Goal: Transaction & Acquisition: Download file/media

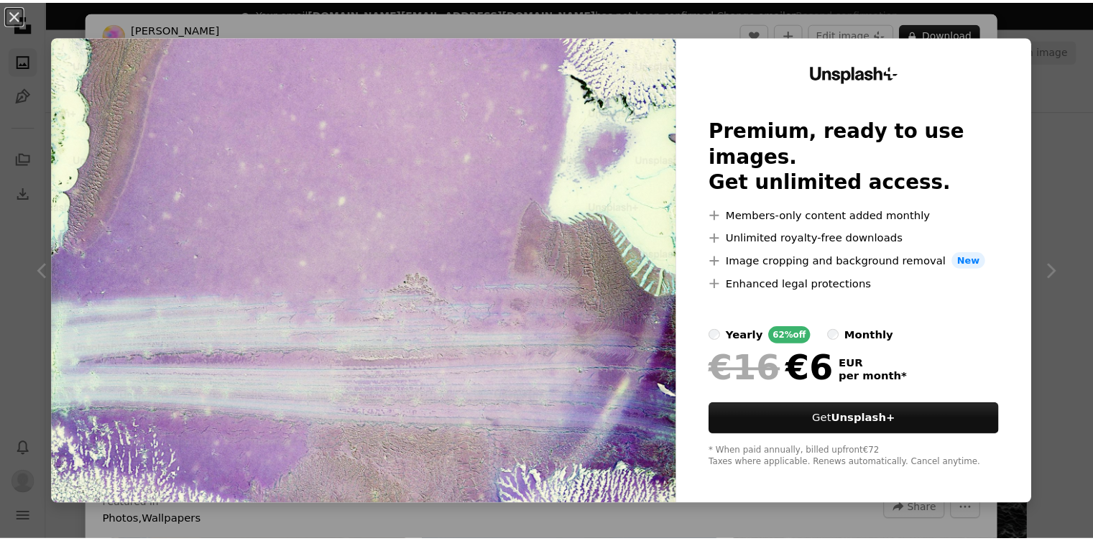
scroll to position [753, 0]
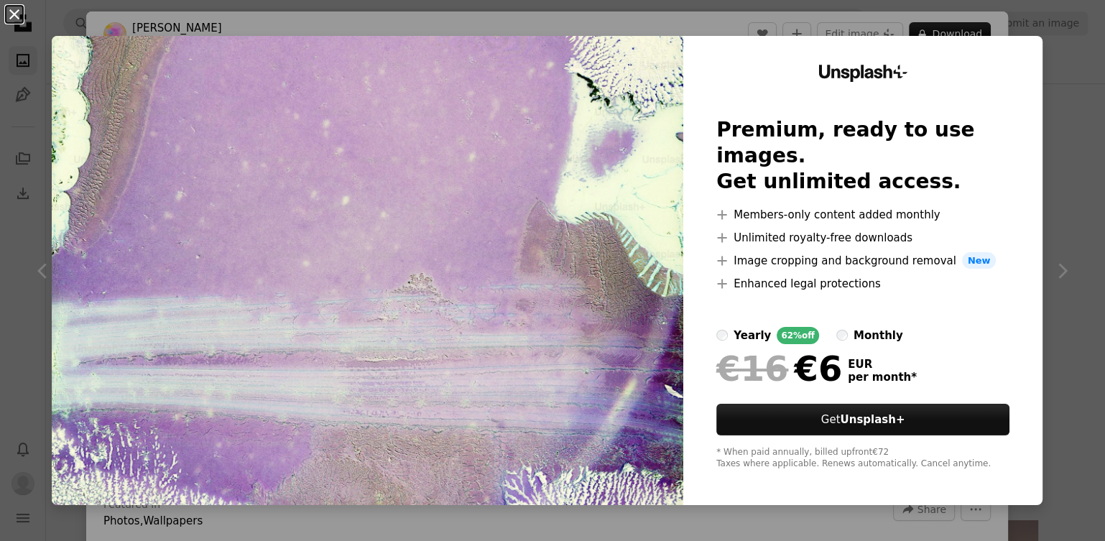
click at [13, 14] on button "An X shape" at bounding box center [14, 14] width 17 height 17
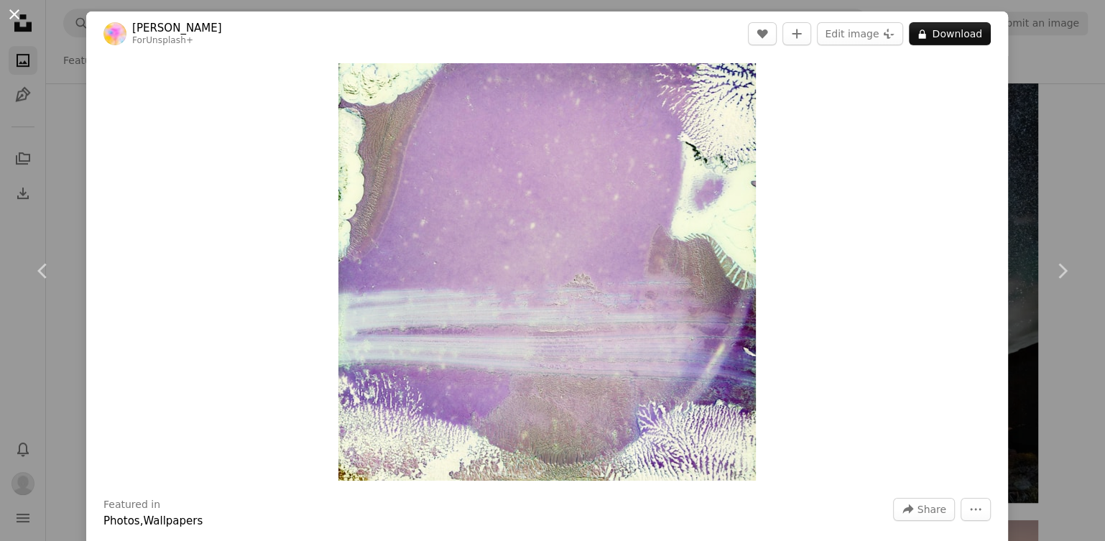
click at [13, 14] on button "An X shape" at bounding box center [14, 14] width 17 height 17
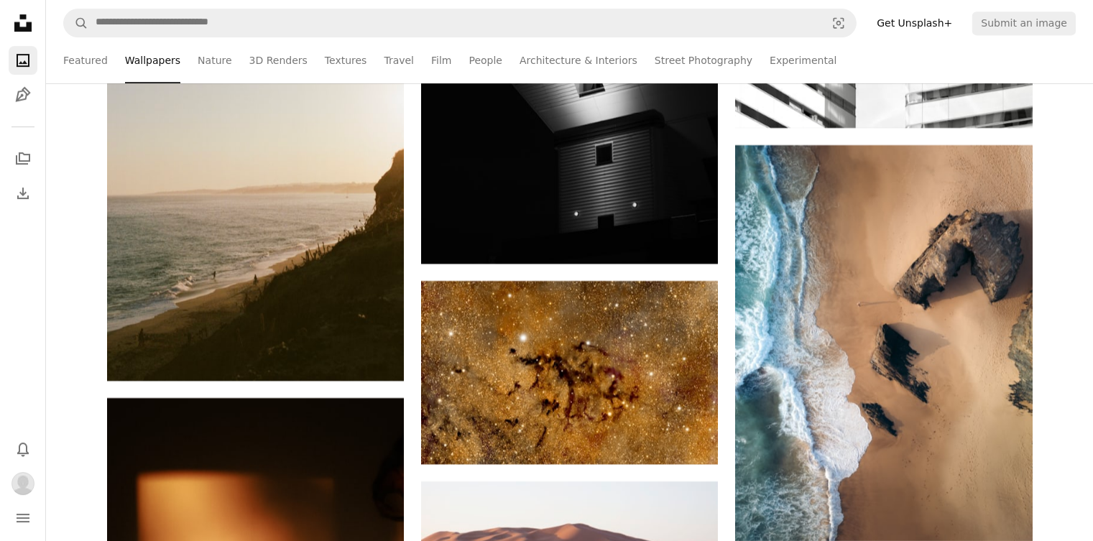
scroll to position [8492, 0]
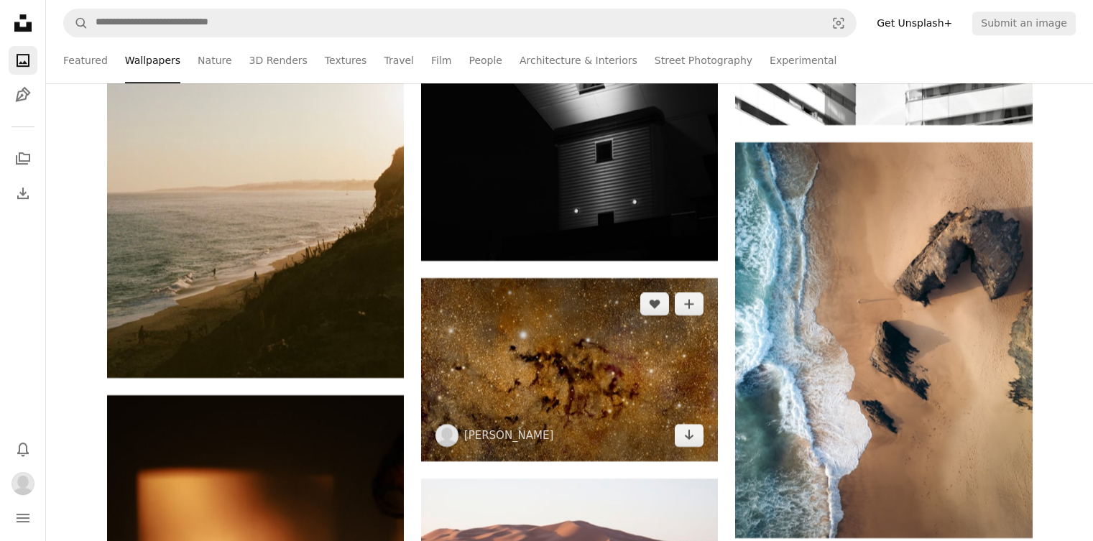
click at [496, 390] on img at bounding box center [569, 369] width 297 height 183
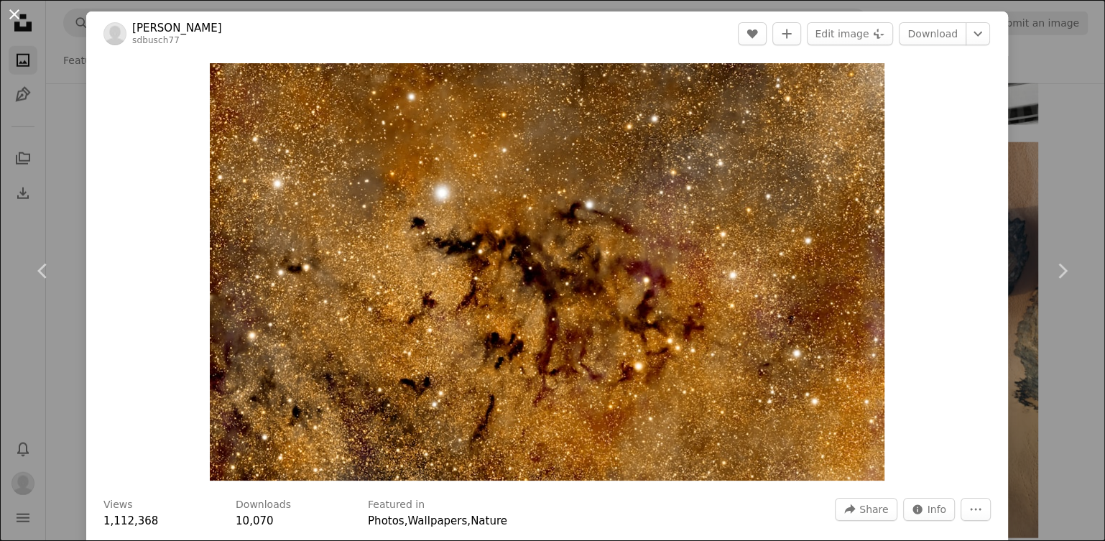
click at [23, 19] on button "An X shape" at bounding box center [14, 14] width 17 height 17
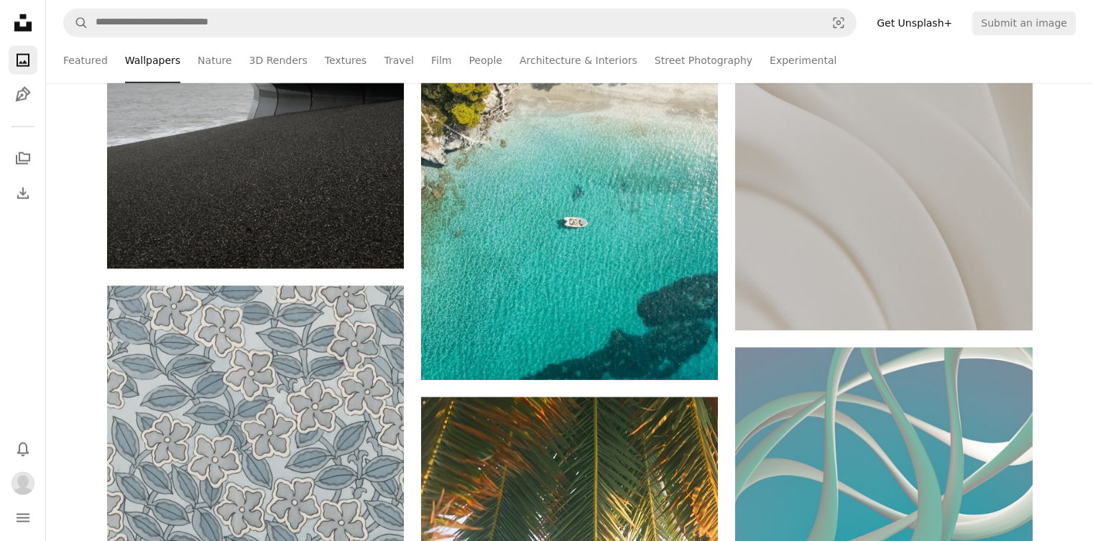
scroll to position [13469, 0]
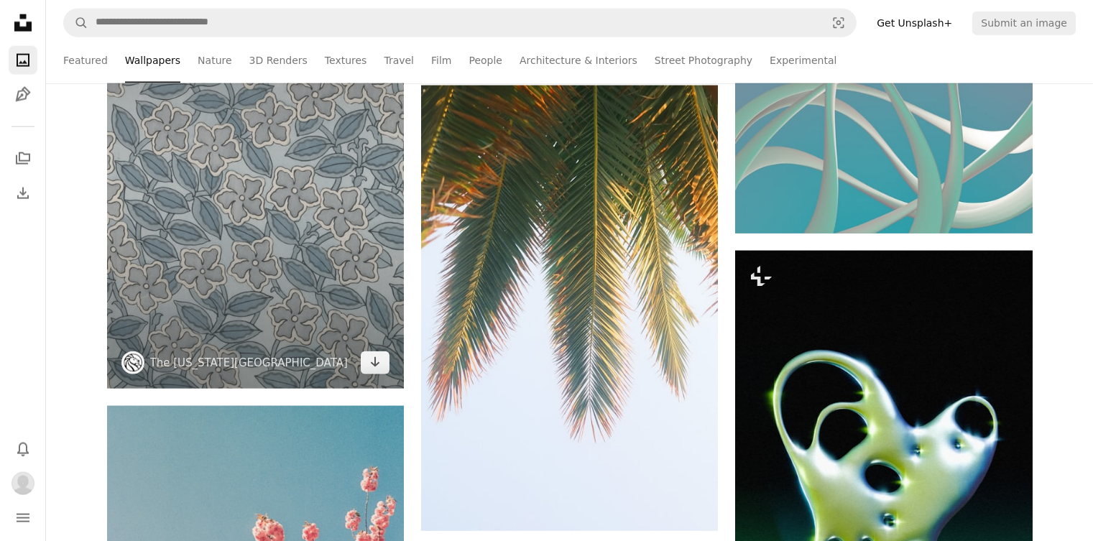
click at [262, 273] on img at bounding box center [255, 181] width 297 height 415
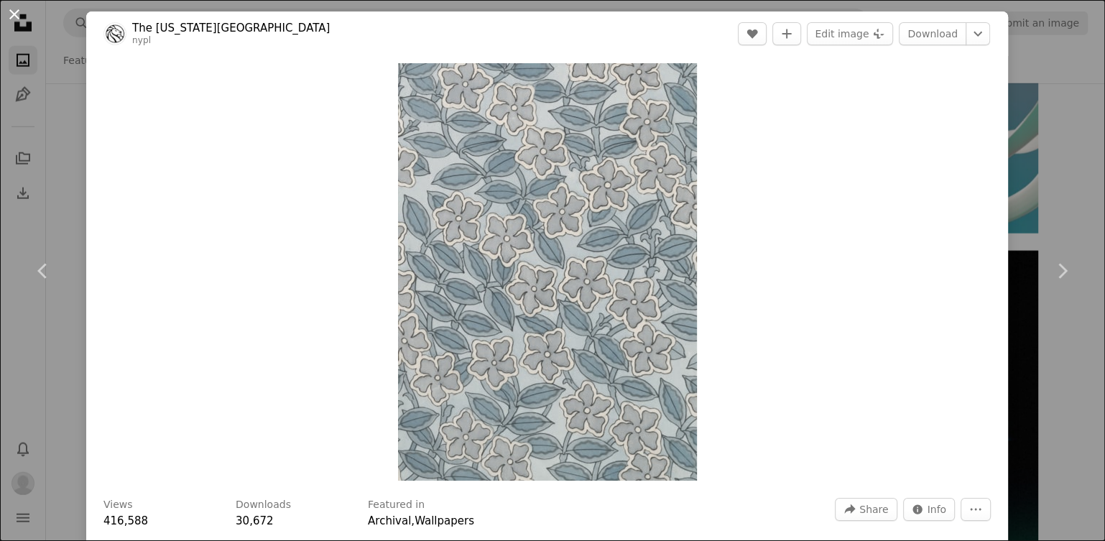
click at [11, 17] on button "An X shape" at bounding box center [14, 14] width 17 height 17
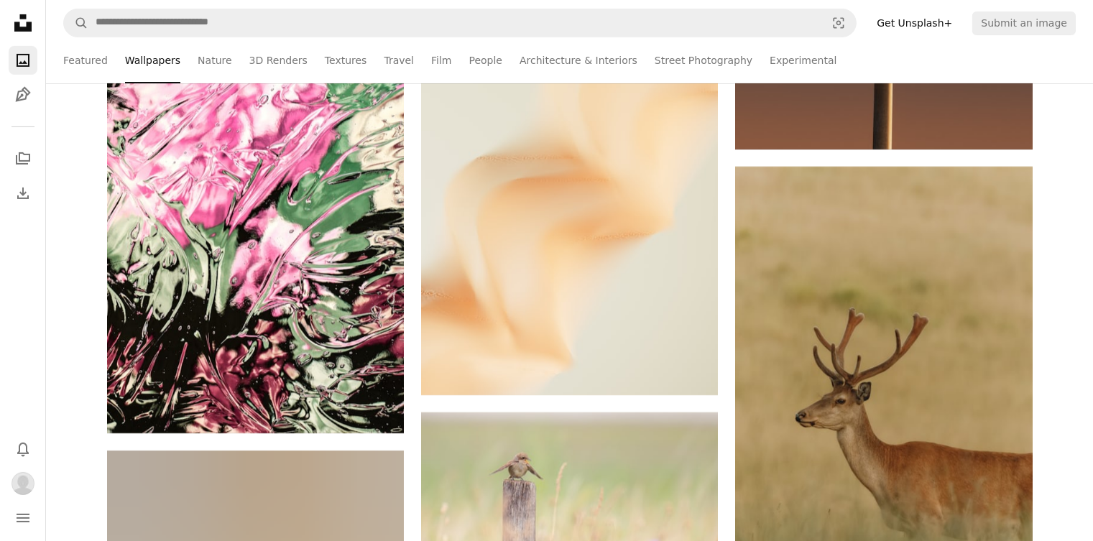
scroll to position [20537, 0]
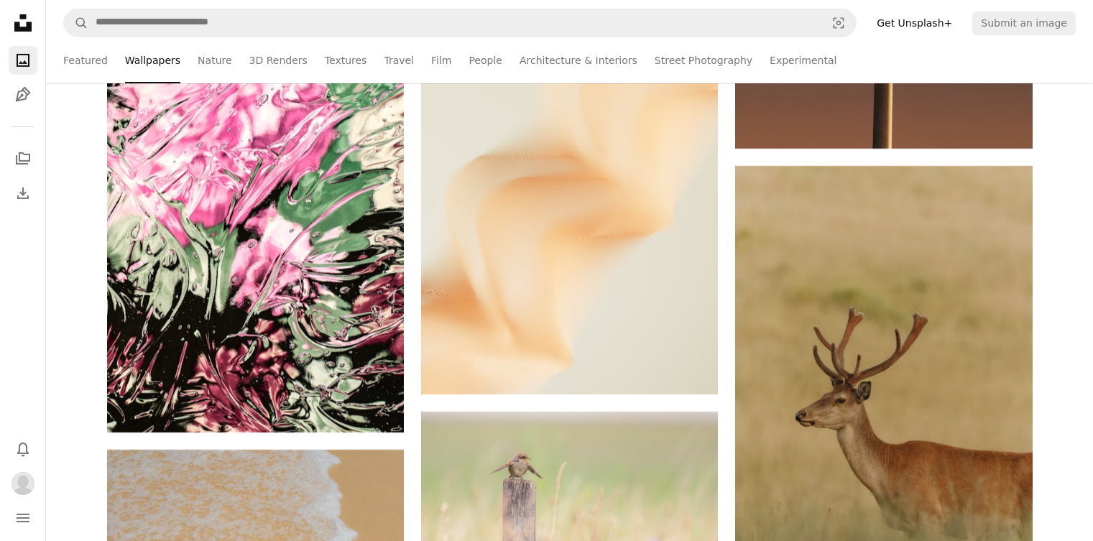
click at [142, 63] on li "Wallpapers" at bounding box center [152, 60] width 55 height 46
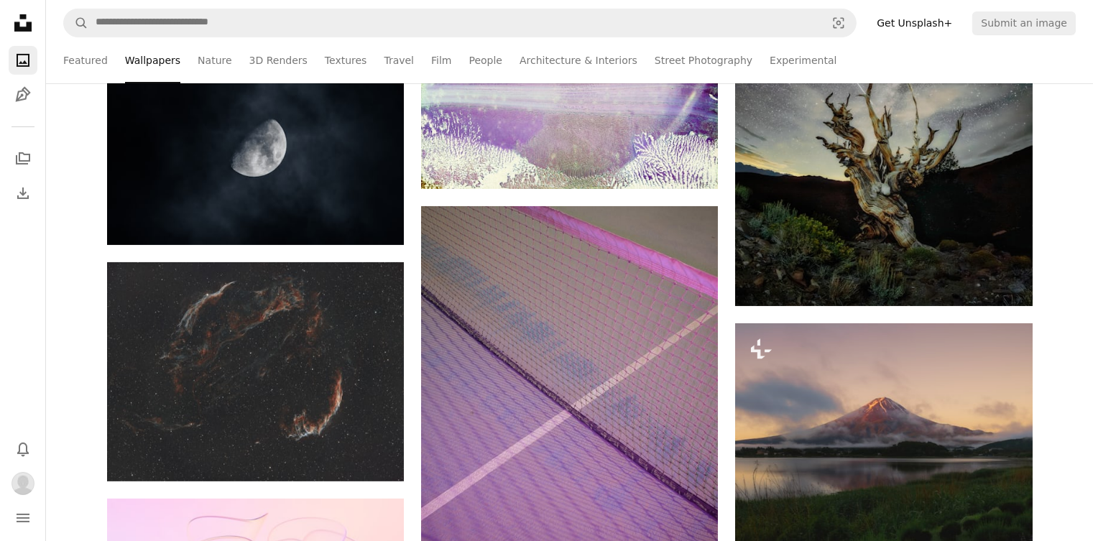
scroll to position [0, 0]
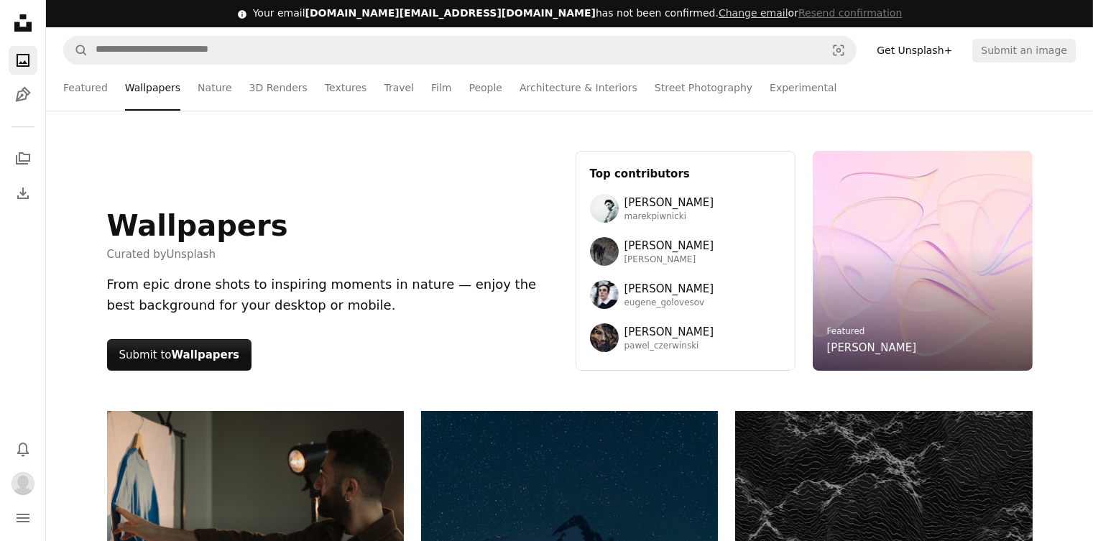
click at [158, 95] on li "Wallpapers" at bounding box center [152, 88] width 55 height 46
click at [158, 93] on li "Wallpapers" at bounding box center [152, 88] width 55 height 46
click at [161, 85] on li "Wallpapers" at bounding box center [152, 88] width 55 height 46
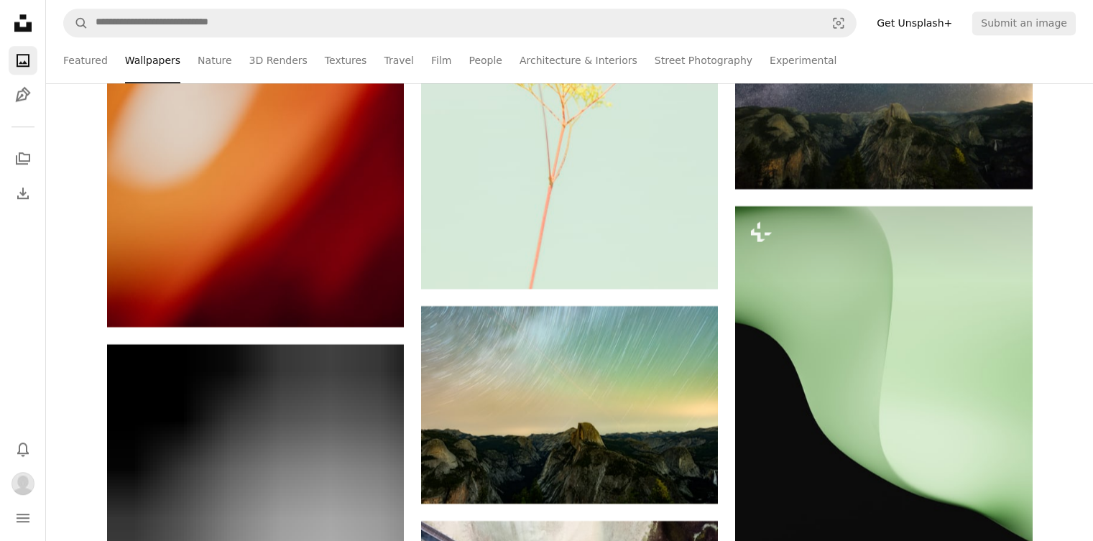
scroll to position [27192, 0]
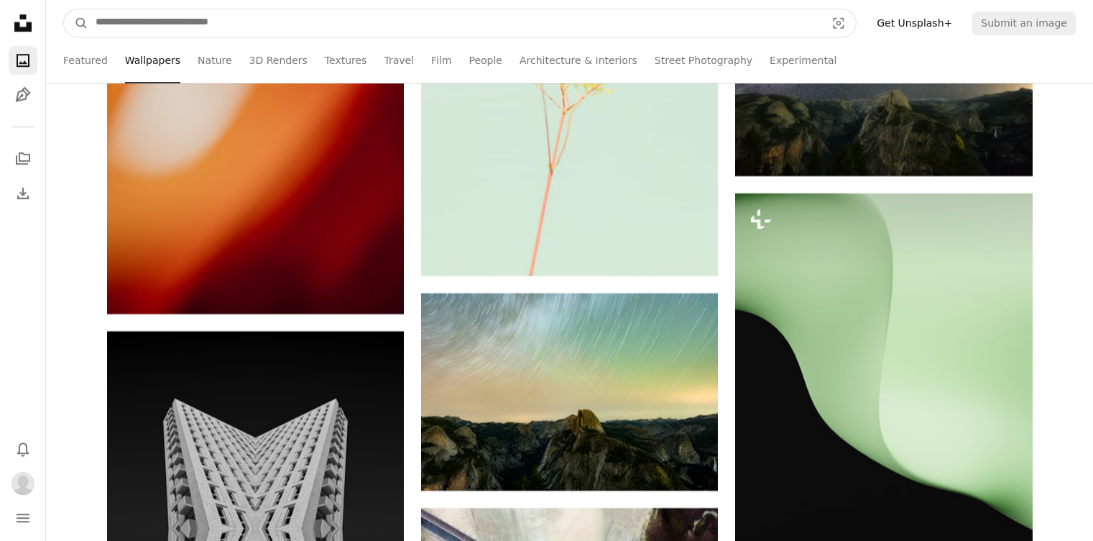
click at [512, 27] on input "Find visuals sitewide" at bounding box center [454, 22] width 733 height 27
type input "**********"
click at [64, 9] on button "A magnifying glass" at bounding box center [76, 22] width 24 height 27
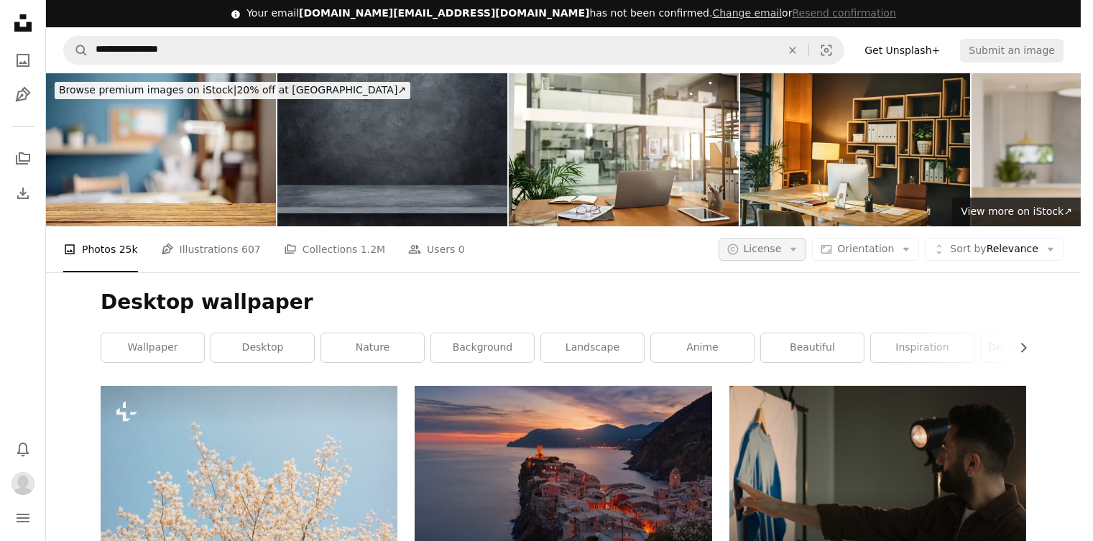
click at [800, 251] on icon "Arrow down" at bounding box center [793, 249] width 13 height 13
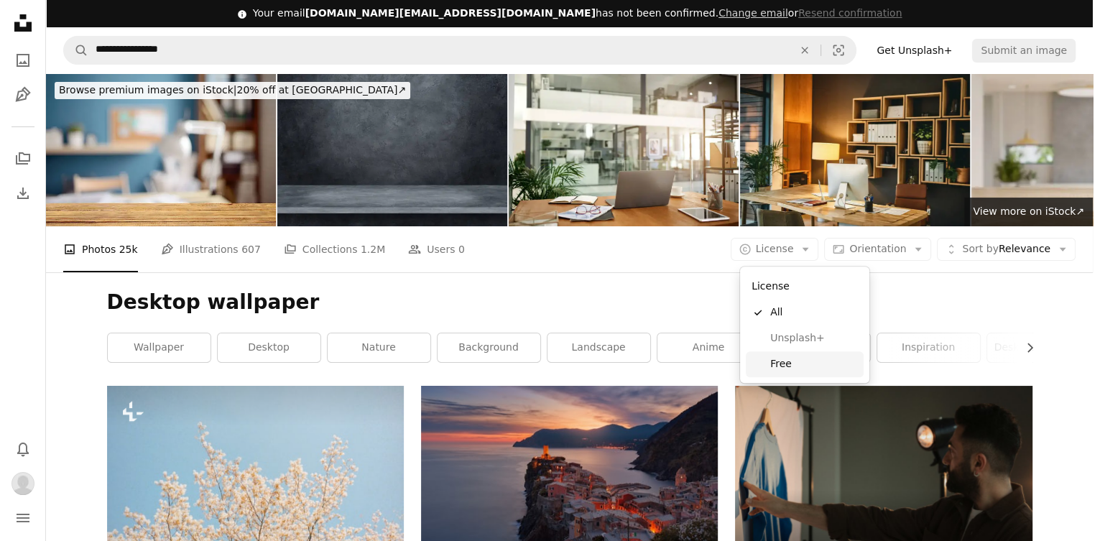
click at [800, 361] on span "Free" at bounding box center [814, 364] width 88 height 14
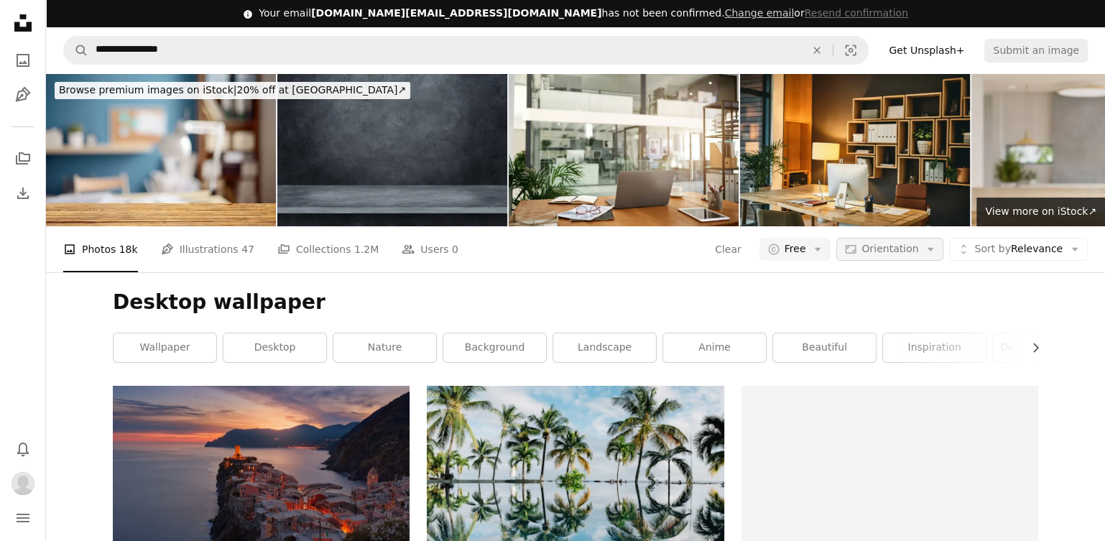
click at [871, 250] on span "Orientation" at bounding box center [889, 248] width 57 height 11
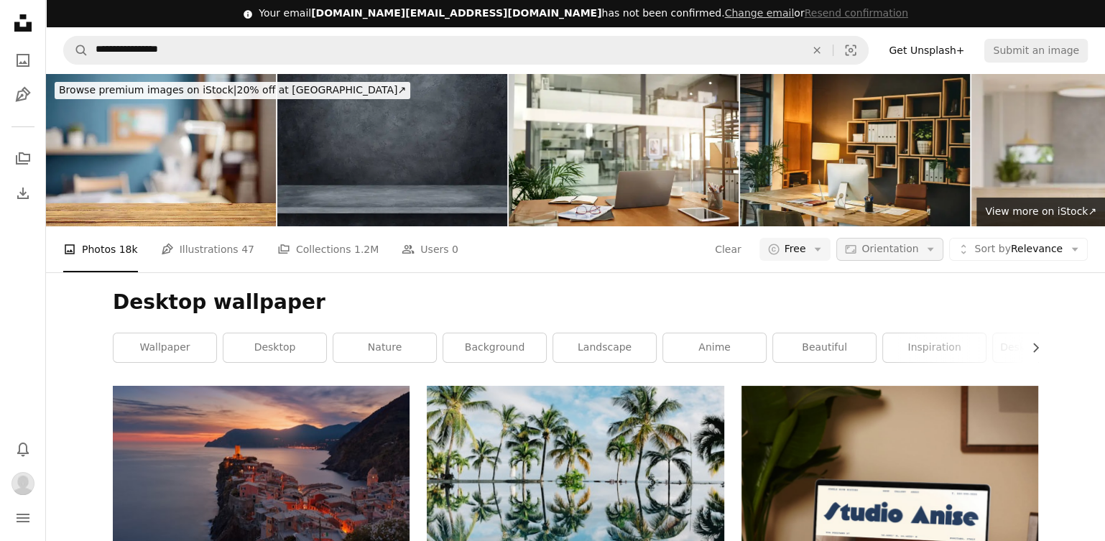
click at [871, 250] on span "Orientation" at bounding box center [889, 248] width 57 height 11
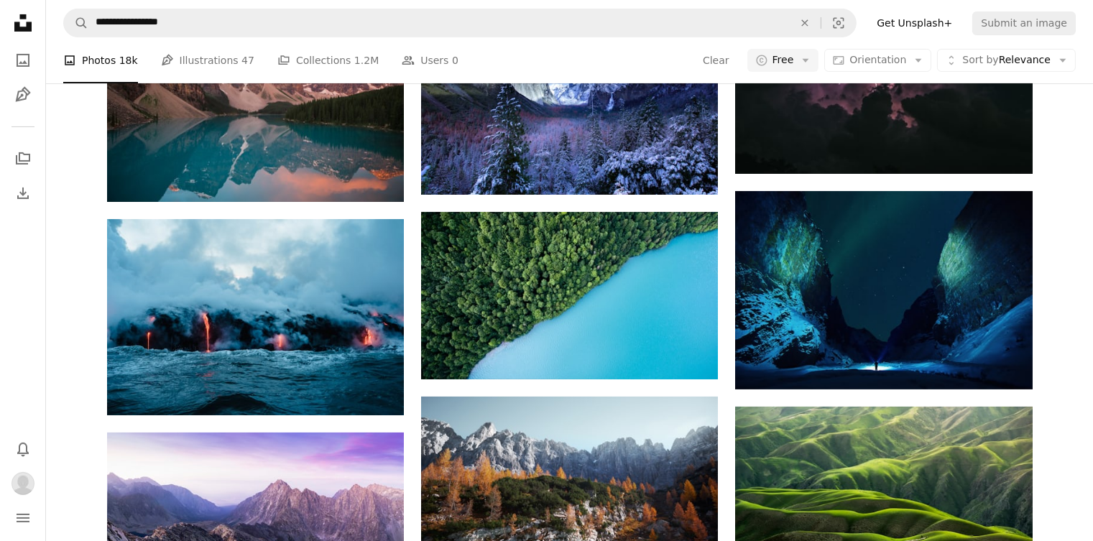
scroll to position [1102, 0]
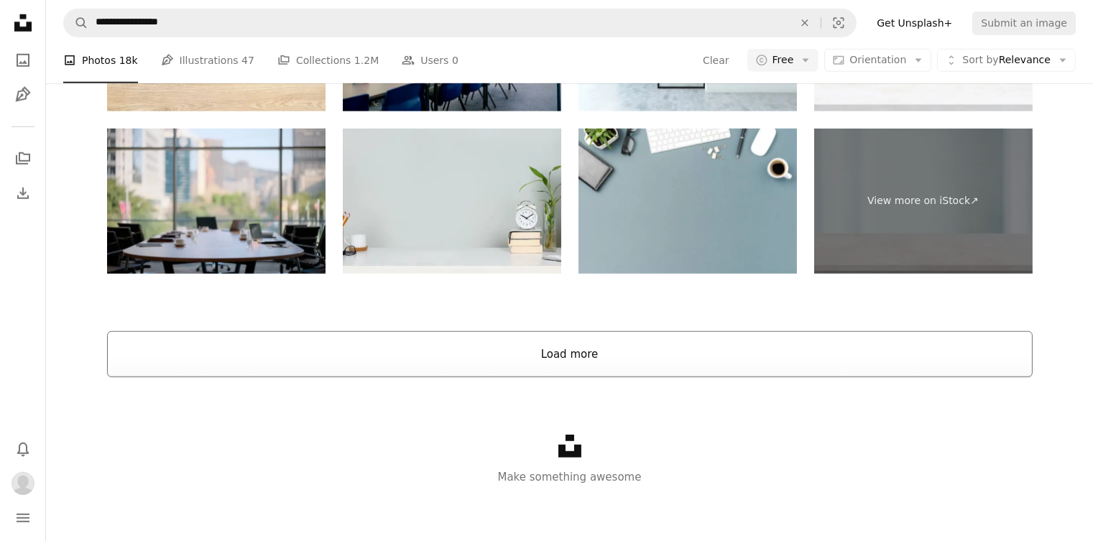
click at [711, 354] on button "Load more" at bounding box center [569, 354] width 925 height 46
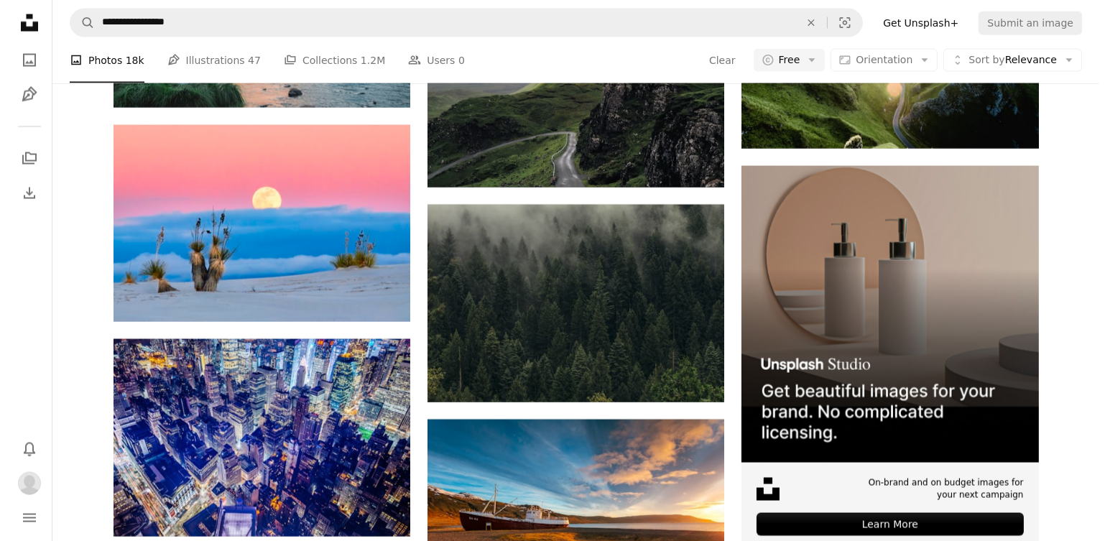
scroll to position [4383, 0]
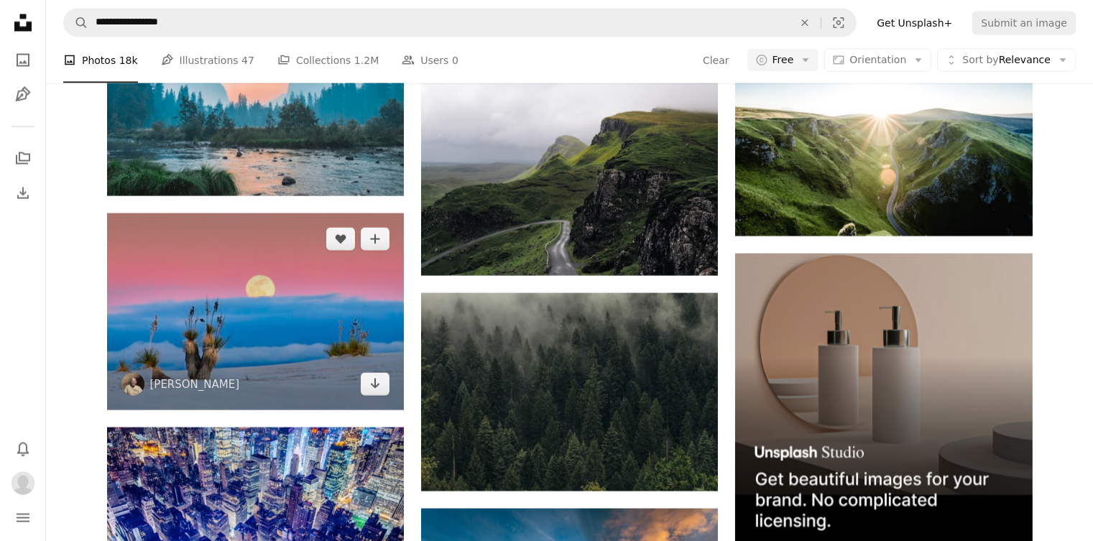
click at [315, 337] on img at bounding box center [255, 311] width 297 height 197
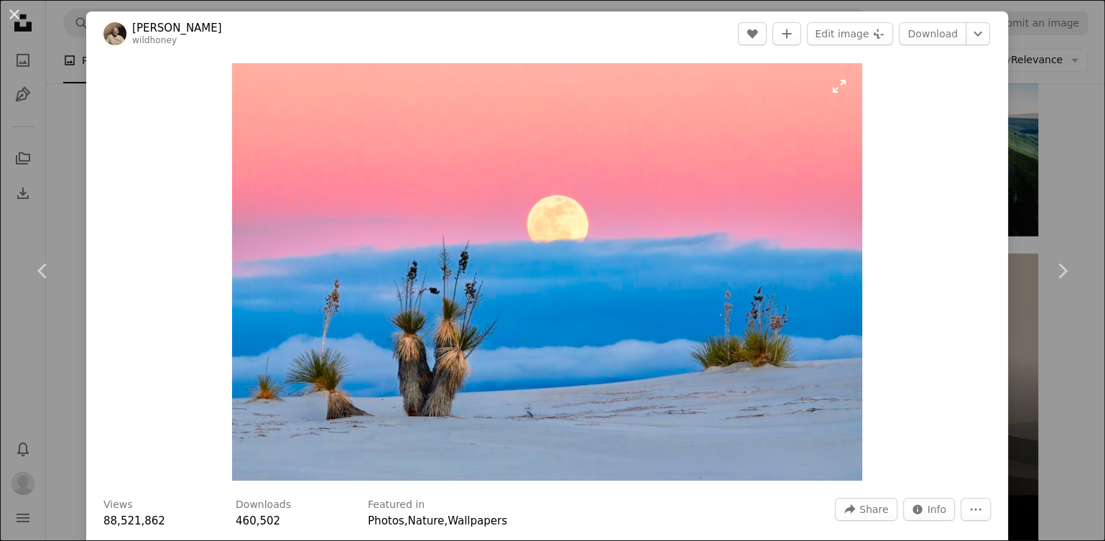
click at [833, 88] on img "Zoom in on this image" at bounding box center [547, 271] width 630 height 417
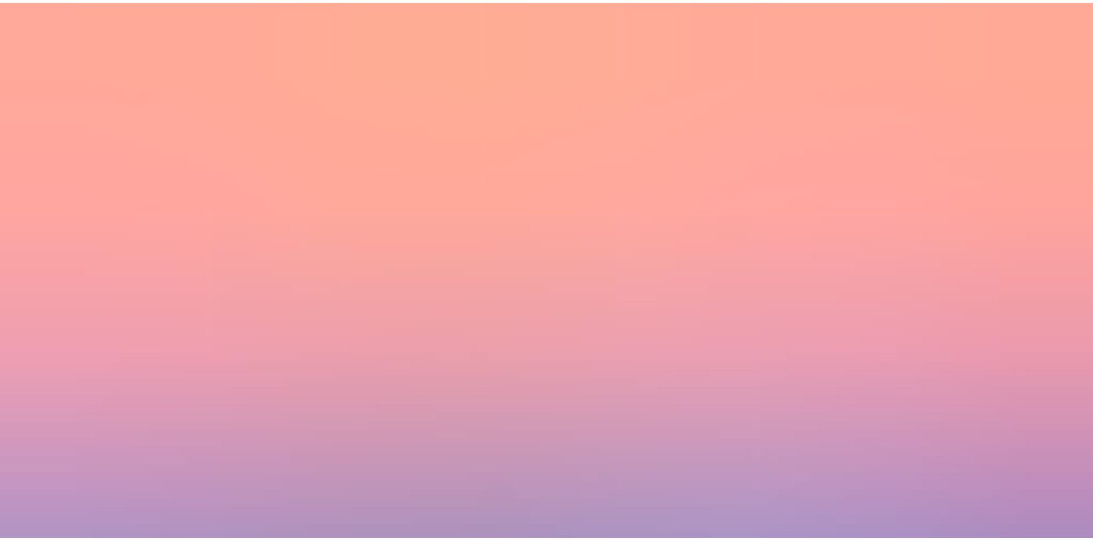
scroll to position [88, 0]
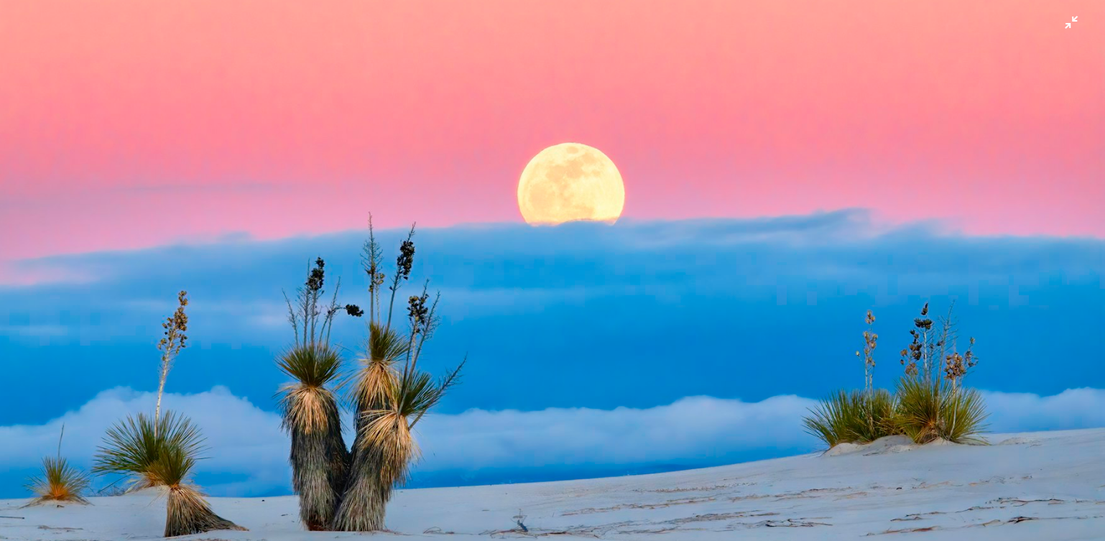
click at [614, 142] on img "Zoom out on this image" at bounding box center [552, 278] width 1106 height 732
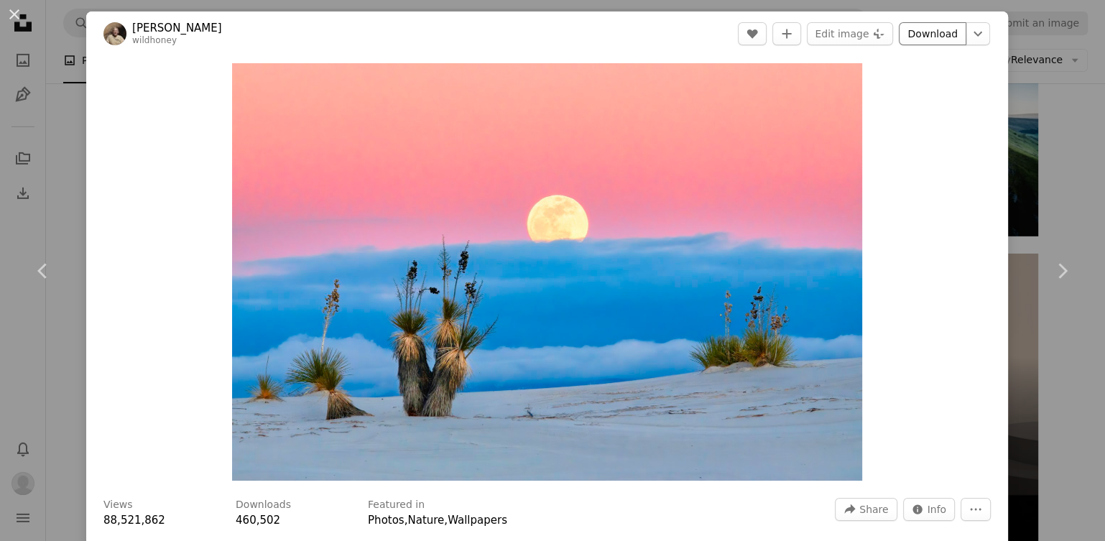
click at [930, 37] on link "Download" at bounding box center [933, 33] width 68 height 23
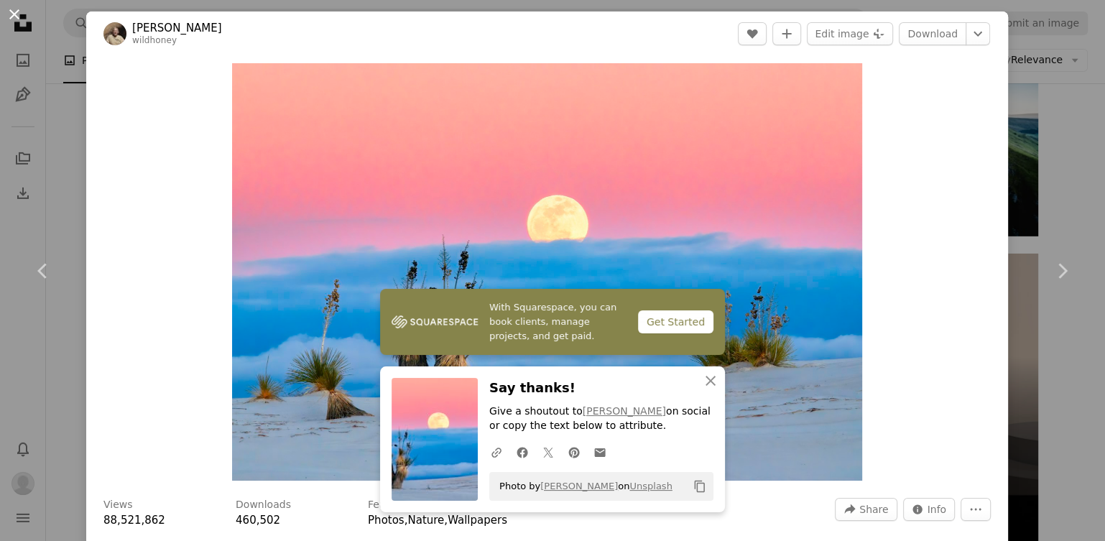
click at [19, 17] on button "An X shape" at bounding box center [14, 14] width 17 height 17
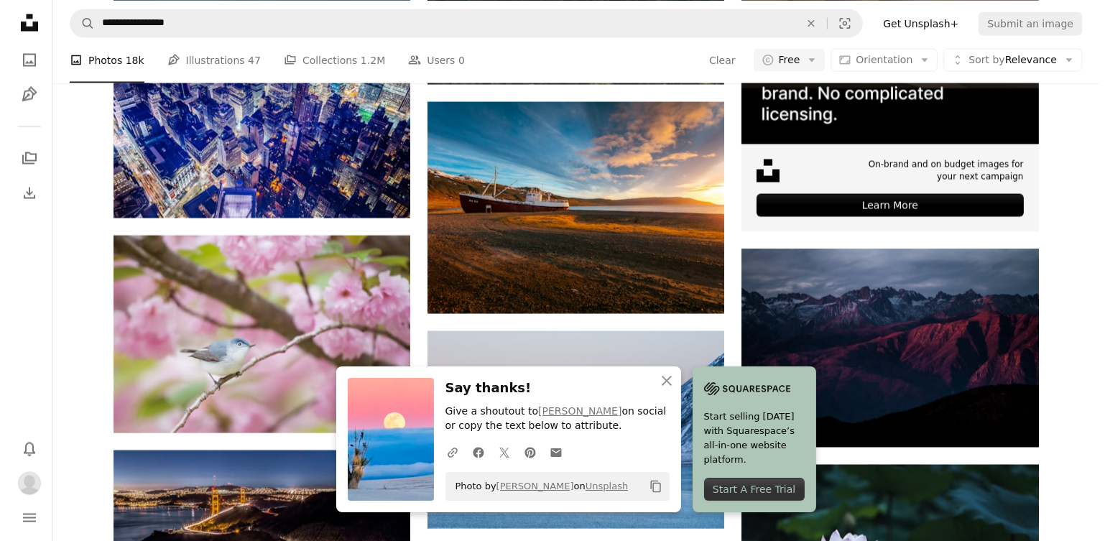
scroll to position [4861, 0]
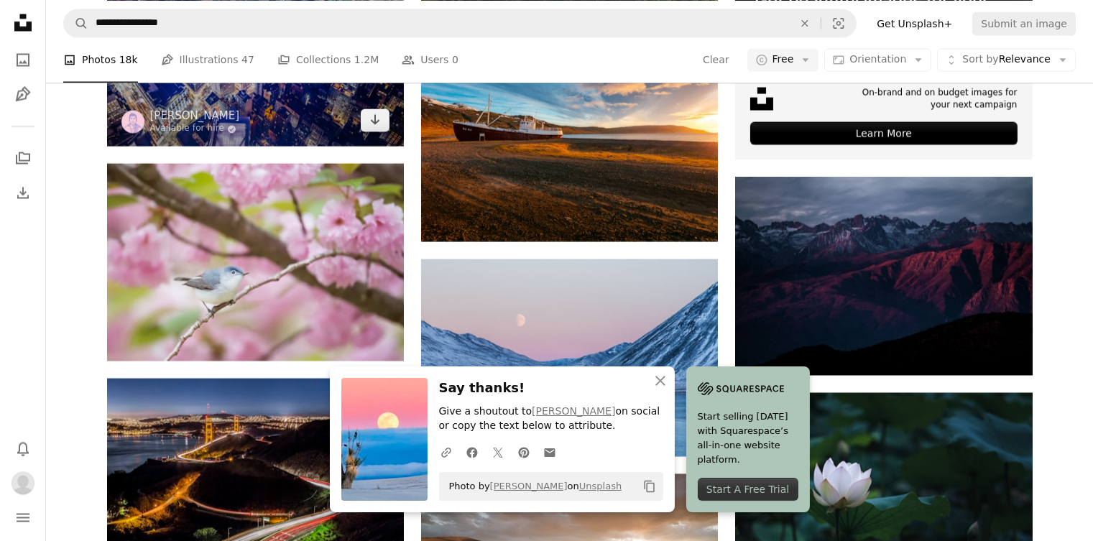
click at [249, 121] on img at bounding box center [255, 48] width 297 height 198
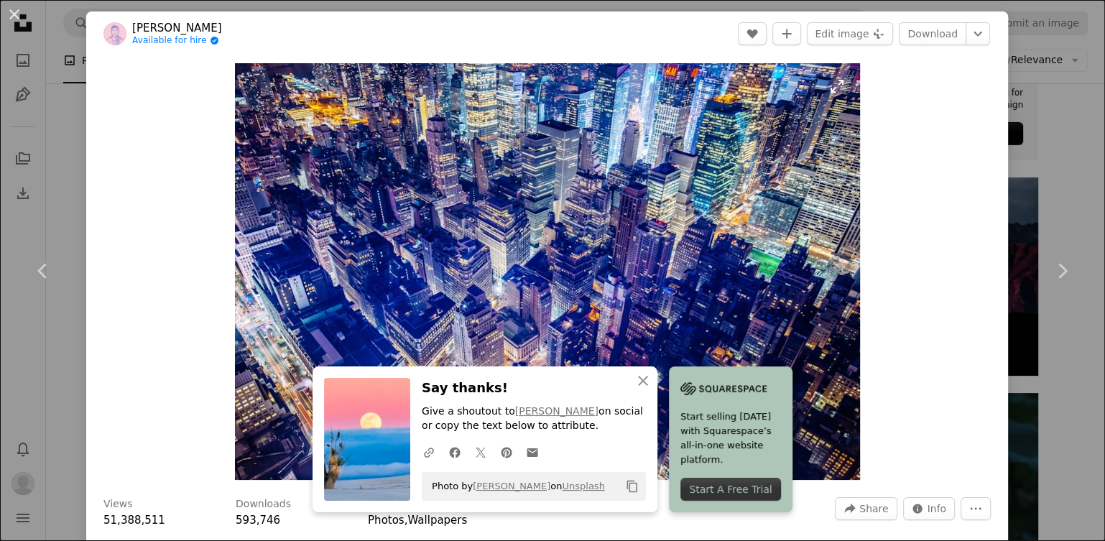
click at [395, 180] on img "Zoom in on this image" at bounding box center [547, 271] width 625 height 417
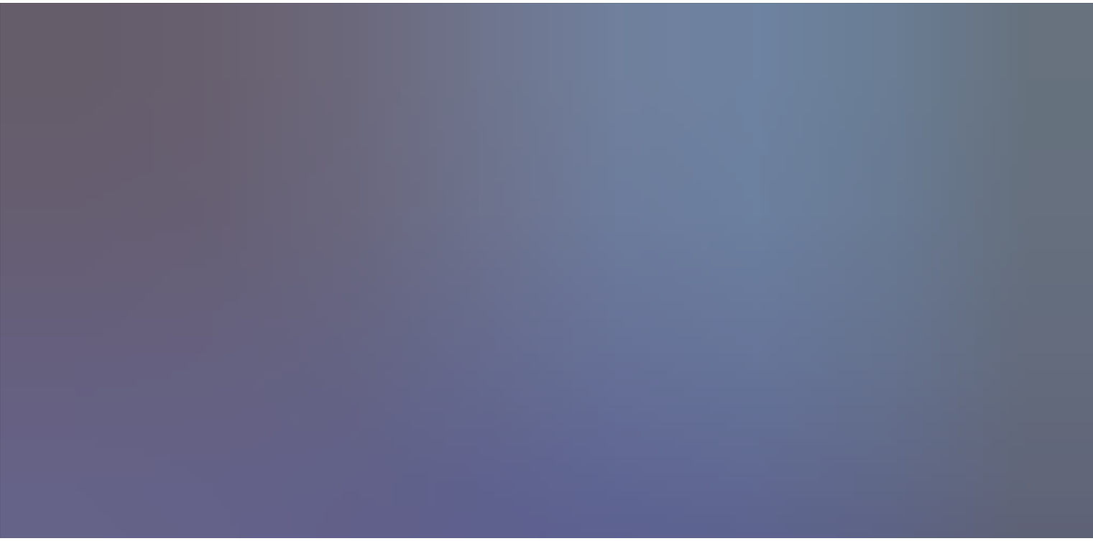
scroll to position [90, 0]
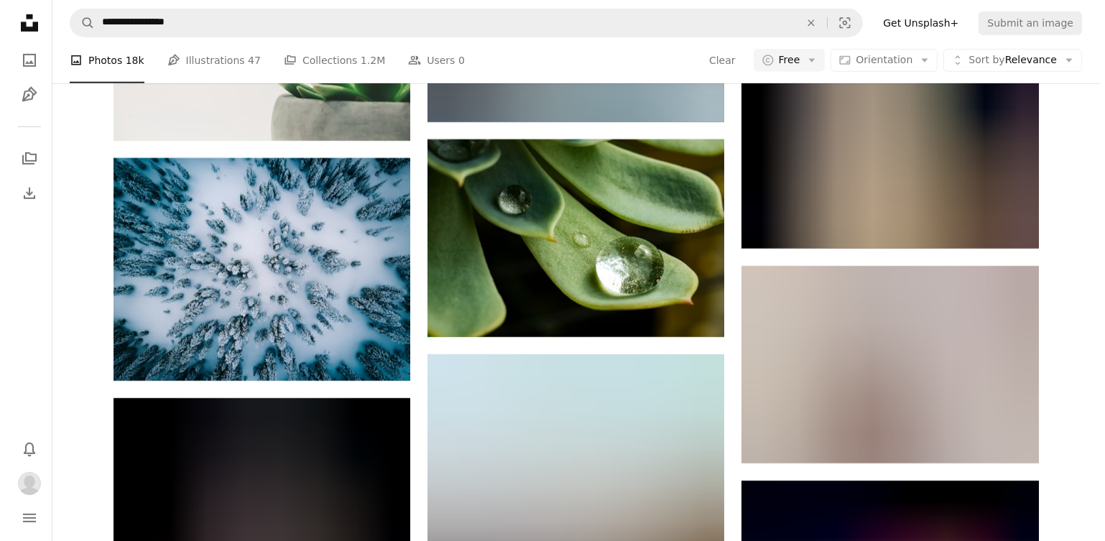
scroll to position [11356, 0]
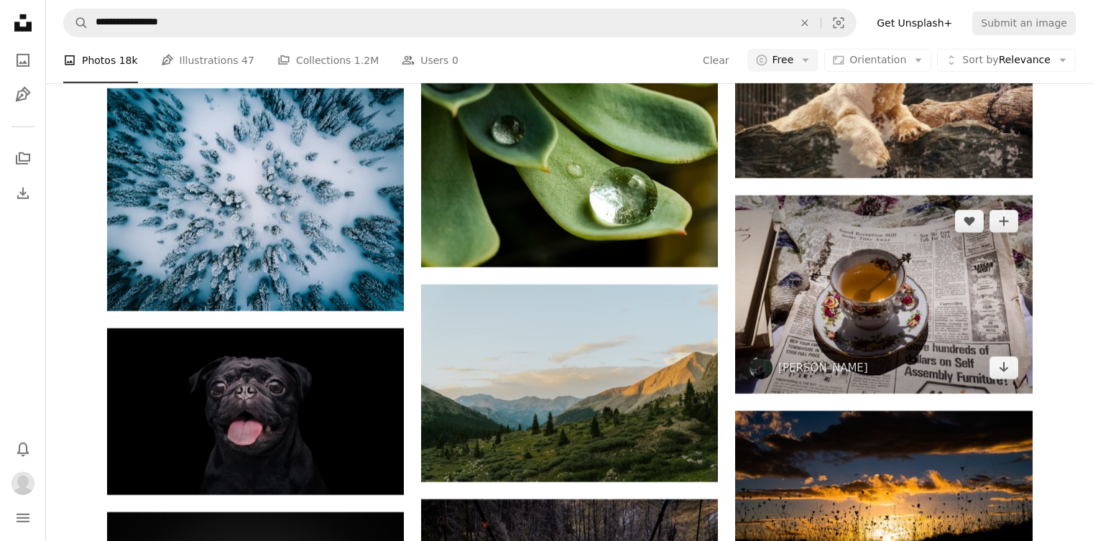
click at [801, 261] on img at bounding box center [883, 294] width 297 height 198
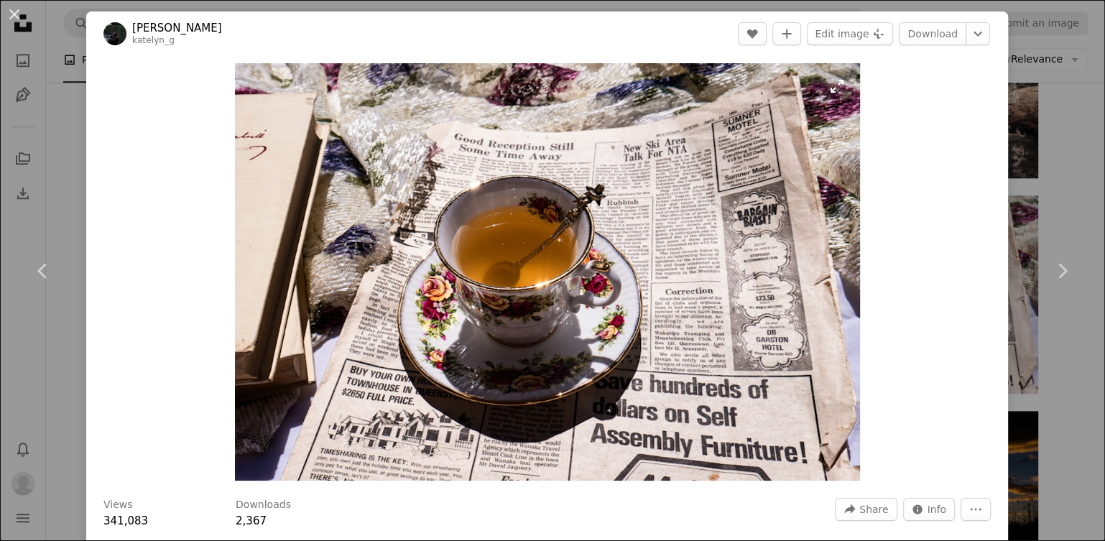
click at [833, 89] on img "Zoom in on this image" at bounding box center [547, 271] width 625 height 417
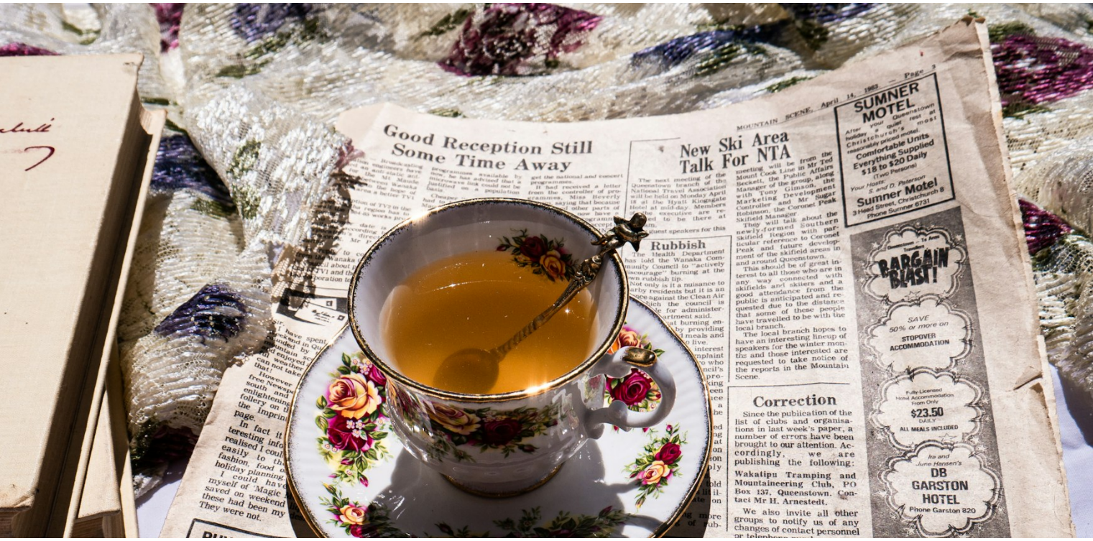
scroll to position [91, 0]
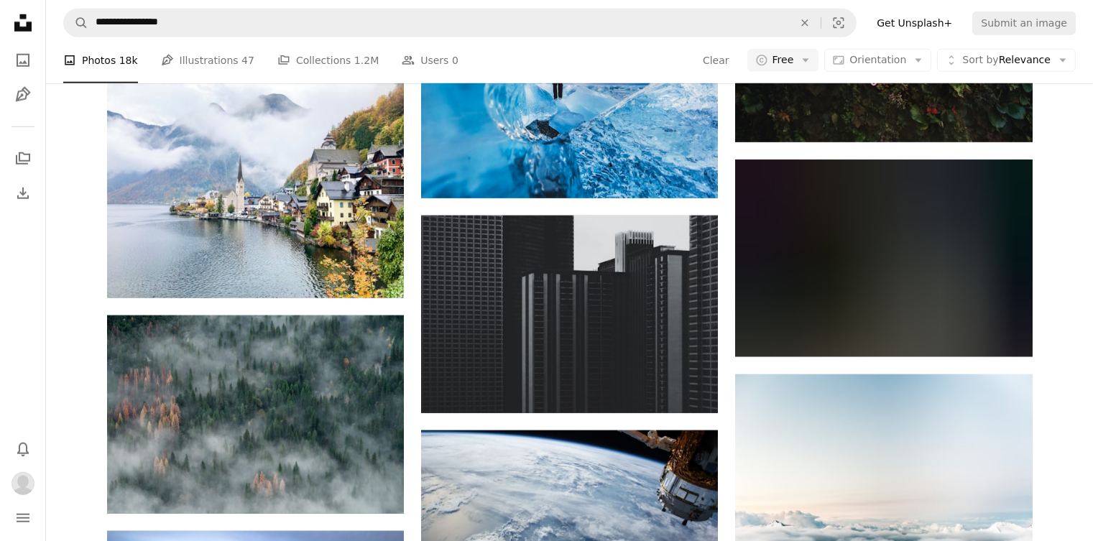
scroll to position [12759, 0]
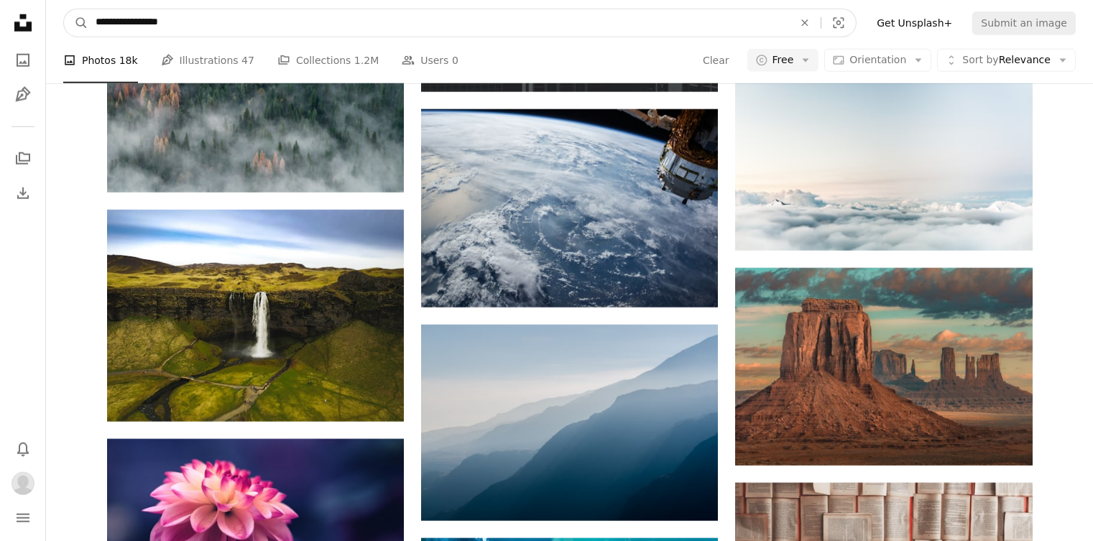
click at [93, 24] on input "**********" at bounding box center [438, 22] width 700 height 27
type input "**********"
click at [64, 9] on button "A magnifying glass" at bounding box center [76, 22] width 24 height 27
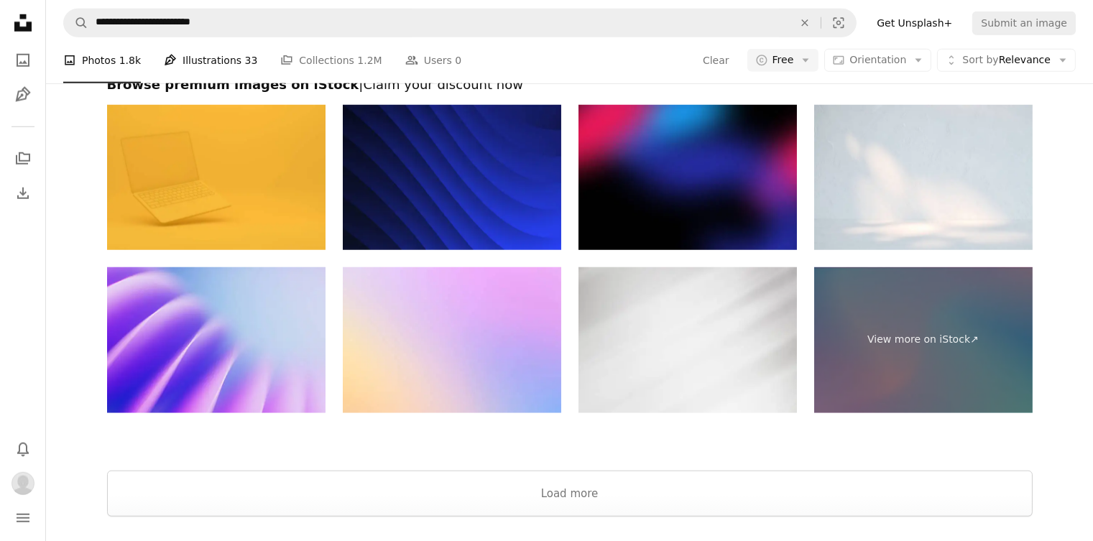
scroll to position [2507, 0]
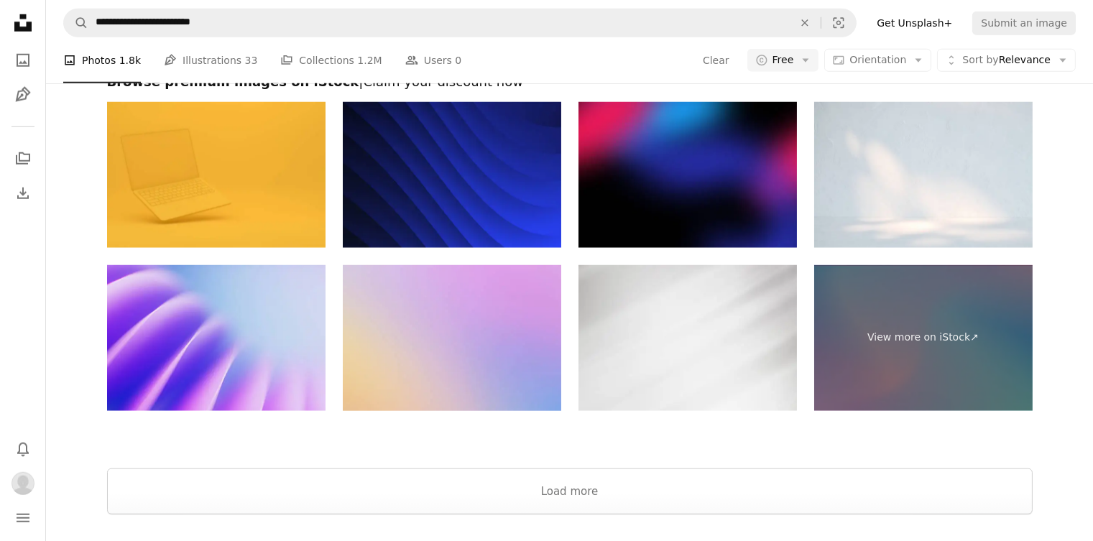
click at [420, 349] on img at bounding box center [452, 338] width 218 height 146
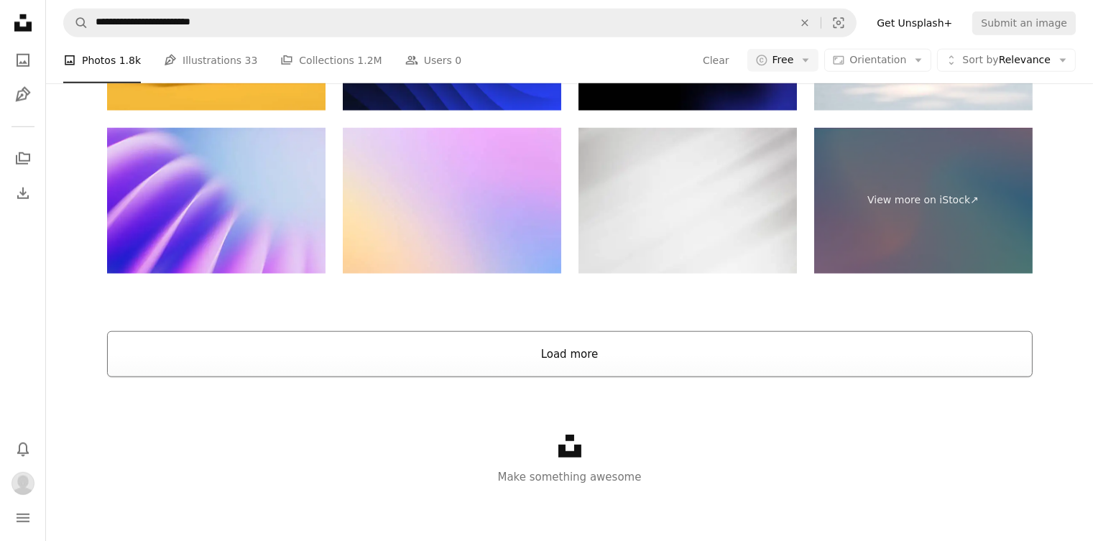
click at [471, 341] on button "Load more" at bounding box center [569, 354] width 925 height 46
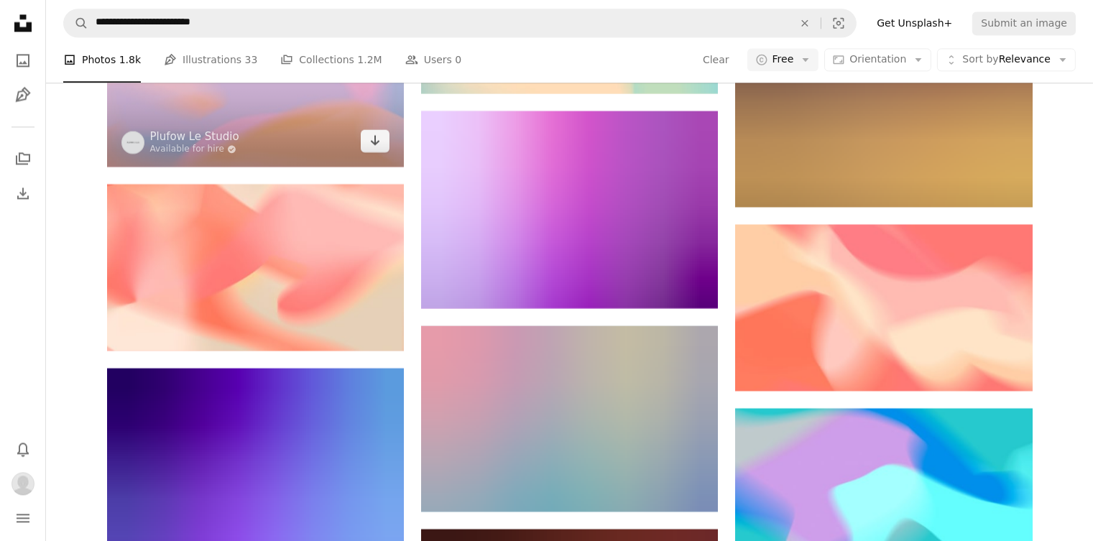
scroll to position [6154, 0]
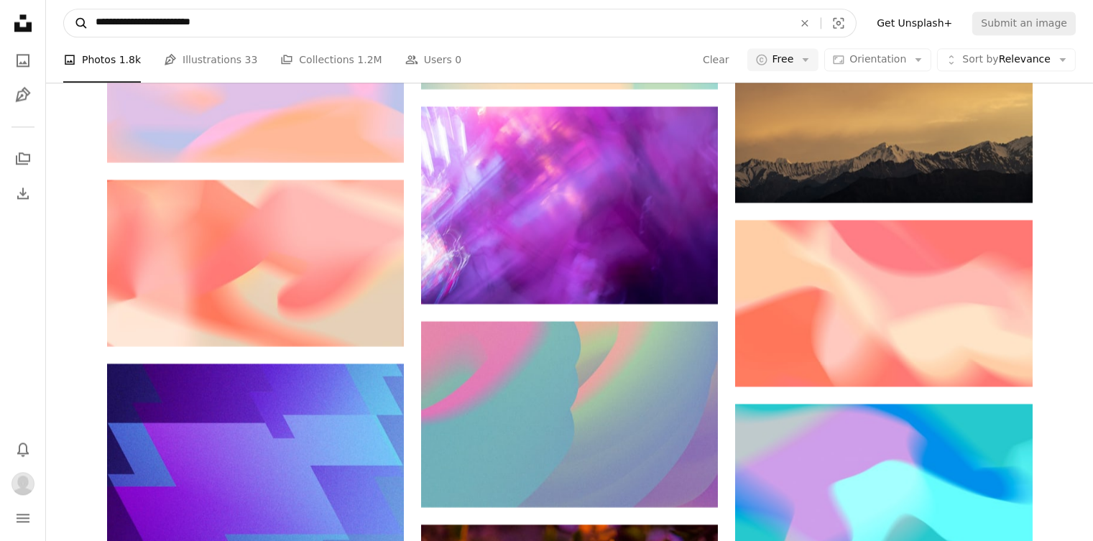
drag, startPoint x: 230, startPoint y: 25, endPoint x: 74, endPoint y: 13, distance: 156.4
click at [74, 13] on form "**********" at bounding box center [459, 23] width 793 height 29
type input "**********"
click button "A magnifying glass" at bounding box center [76, 22] width 24 height 27
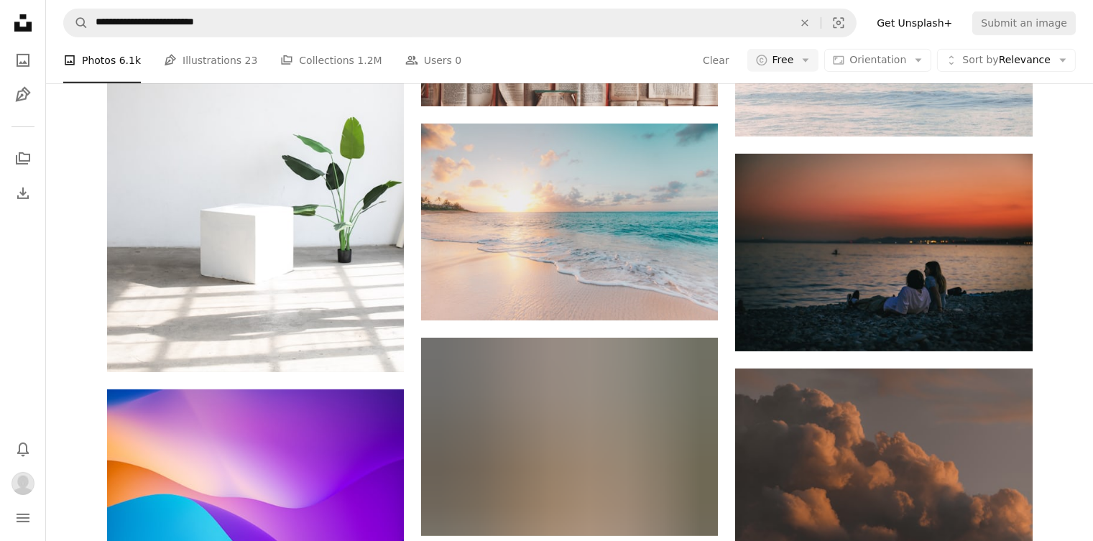
scroll to position [1497, 0]
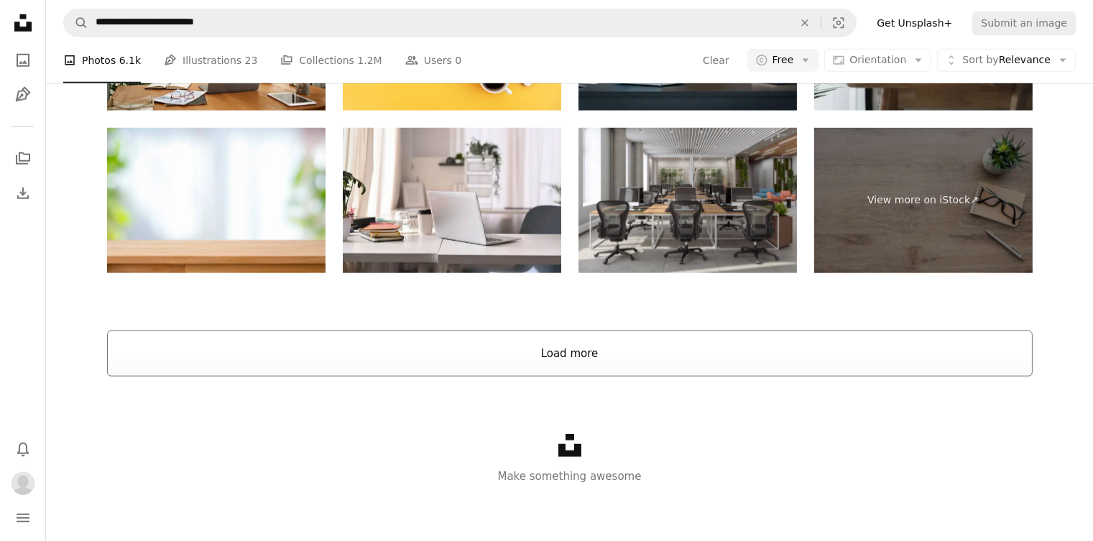
click at [342, 340] on button "Load more" at bounding box center [569, 353] width 925 height 46
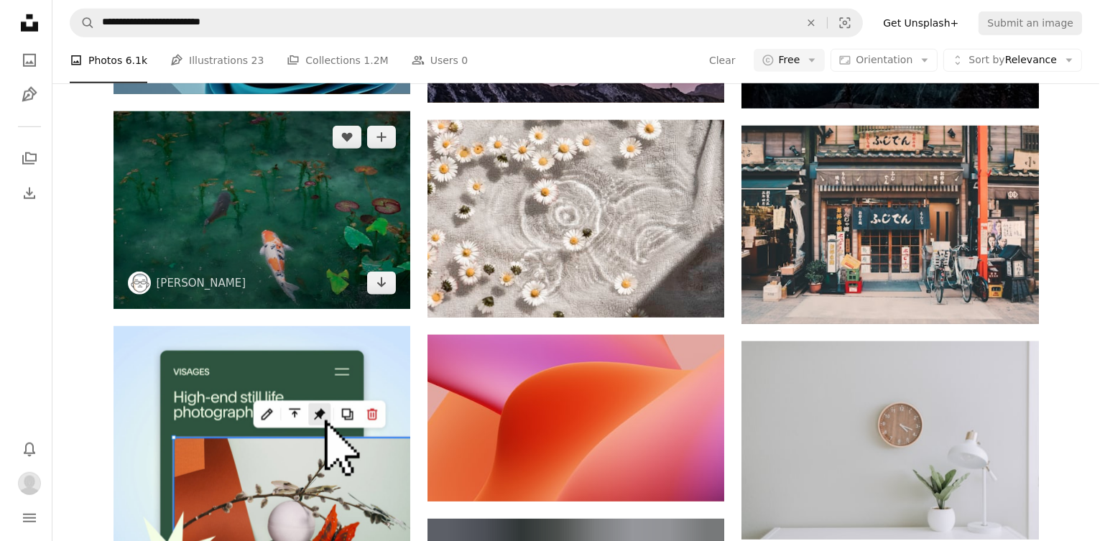
scroll to position [2381, 0]
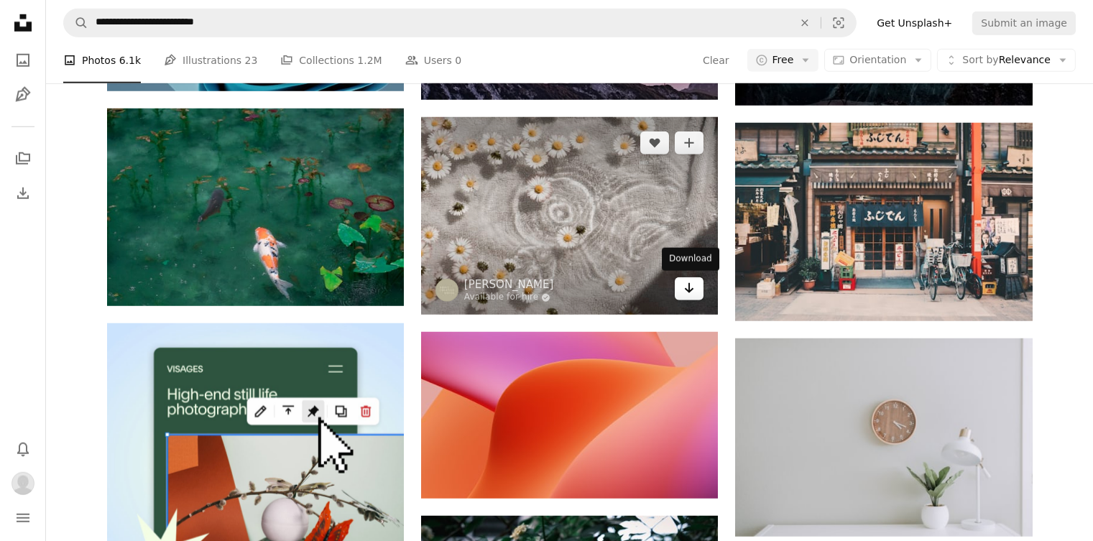
click at [686, 285] on icon "Arrow pointing down" at bounding box center [688, 287] width 11 height 17
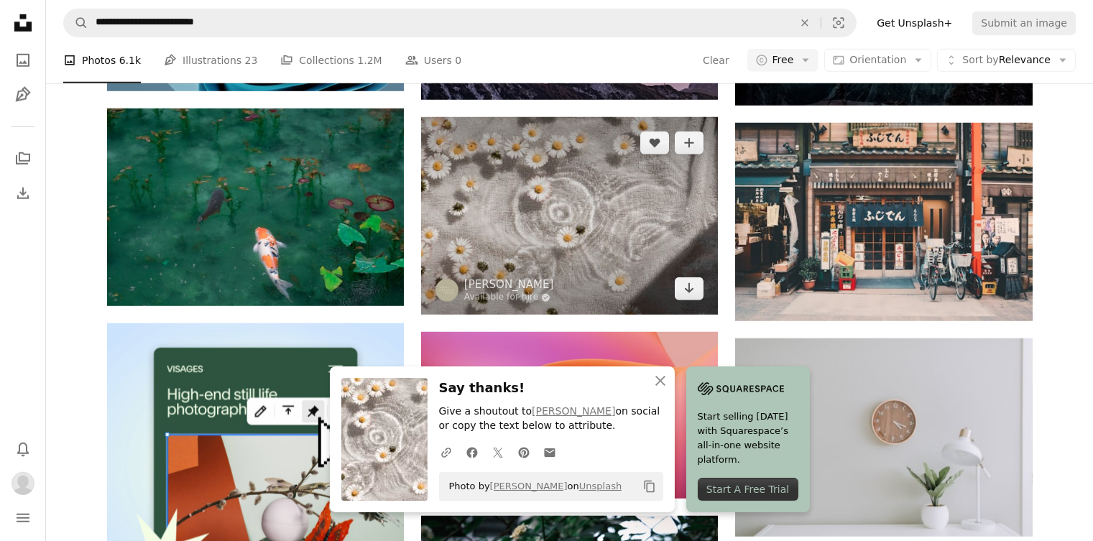
click at [669, 193] on img at bounding box center [569, 216] width 297 height 198
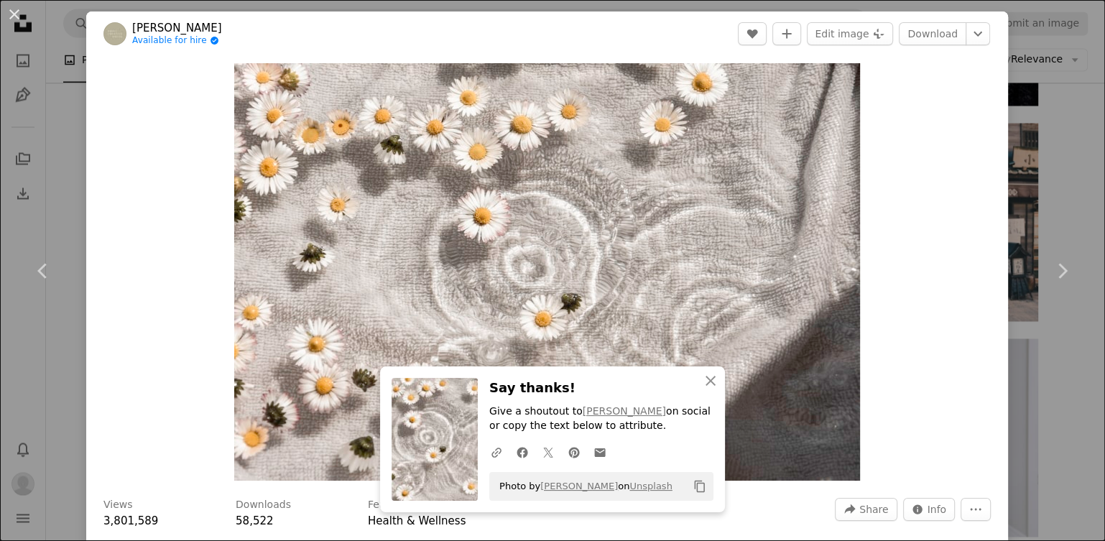
click at [695, 21] on header "[PERSON_NAME] Available for hire A checkmark inside of a circle A heart A plus …" at bounding box center [547, 33] width 922 height 45
click at [841, 83] on img "Zoom in on this image" at bounding box center [547, 271] width 626 height 417
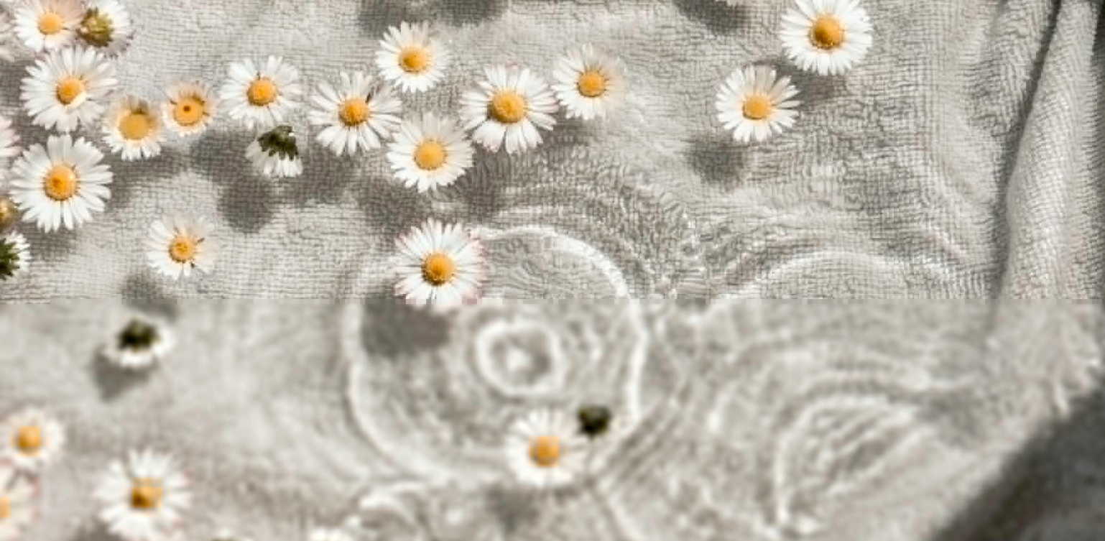
scroll to position [90, 0]
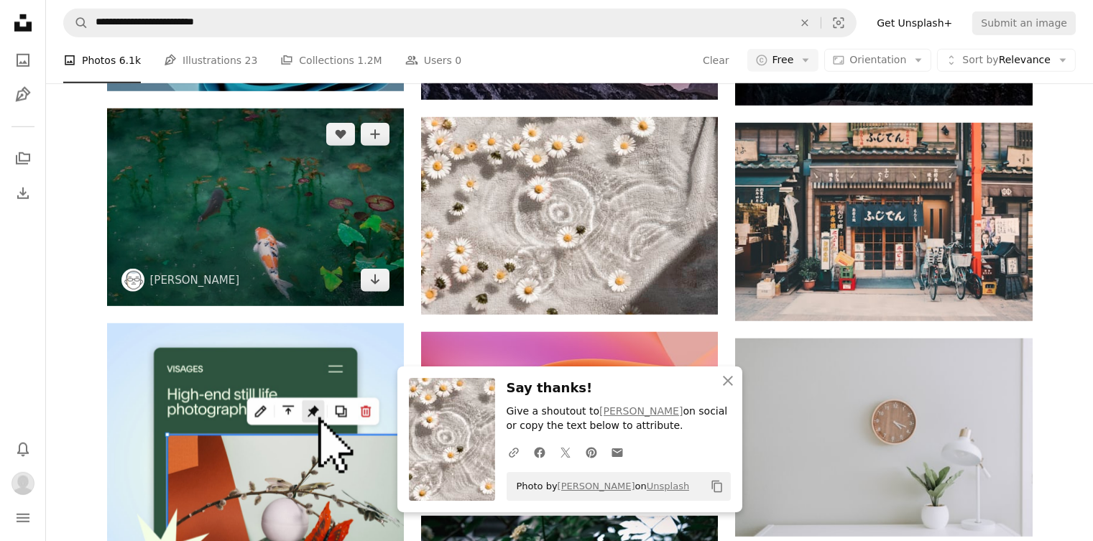
click at [190, 198] on img at bounding box center [255, 207] width 297 height 198
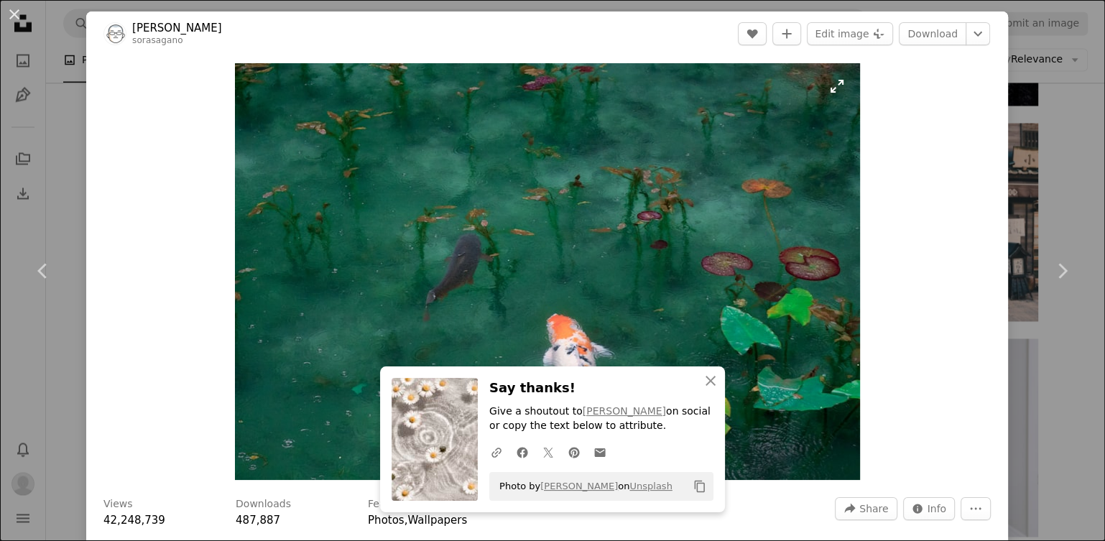
click at [816, 89] on img "Zoom in on this image" at bounding box center [547, 271] width 625 height 417
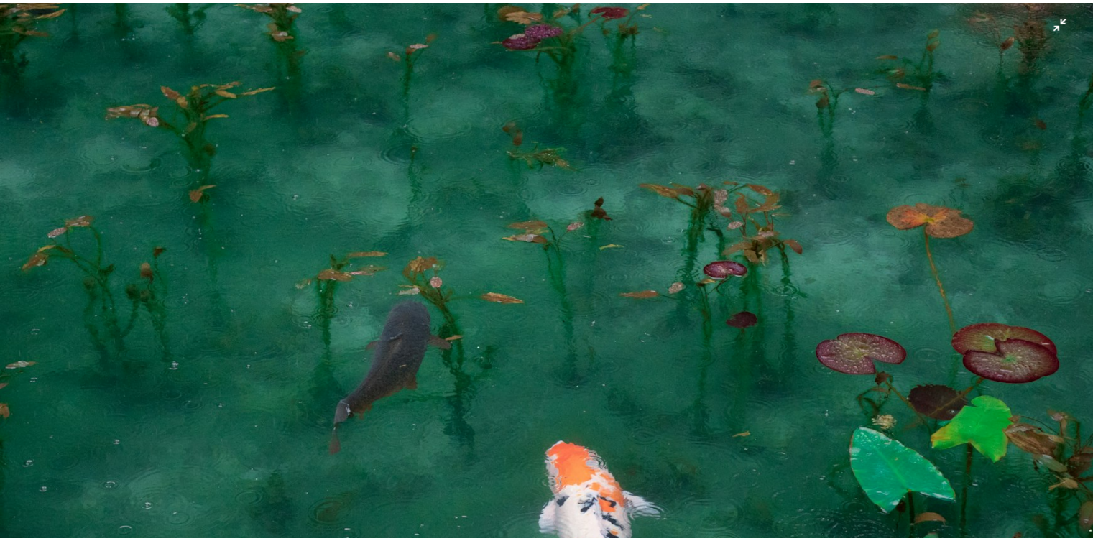
scroll to position [90, 0]
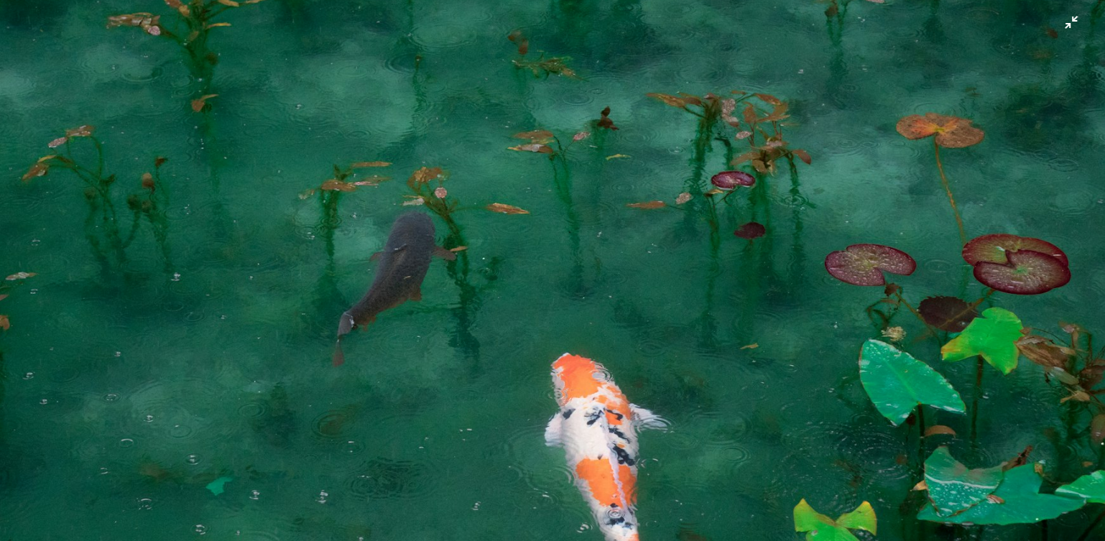
click at [861, 66] on img "Zoom out on this image" at bounding box center [552, 278] width 1106 height 738
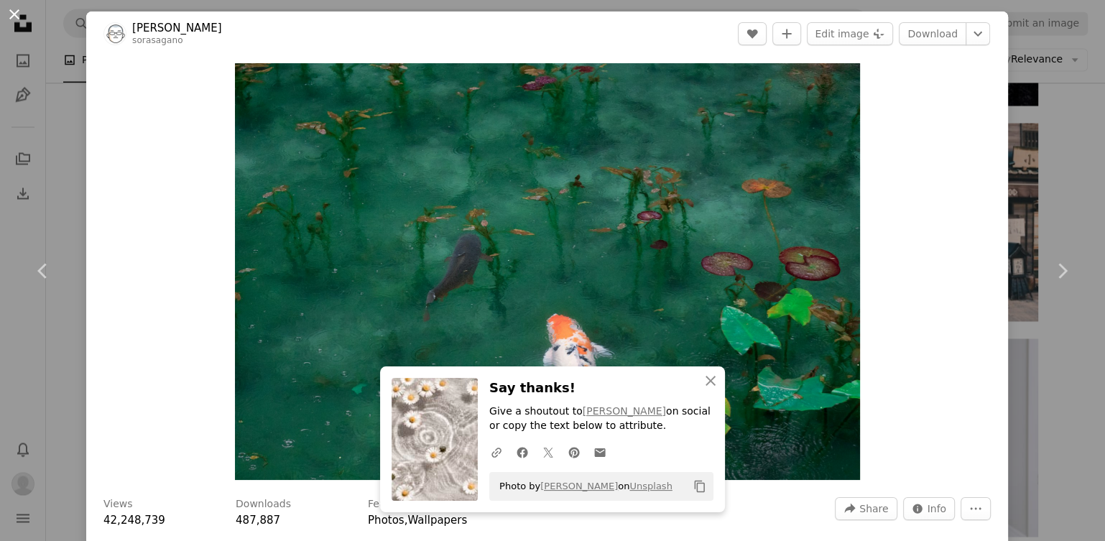
click at [23, 15] on button "An X shape" at bounding box center [14, 14] width 17 height 17
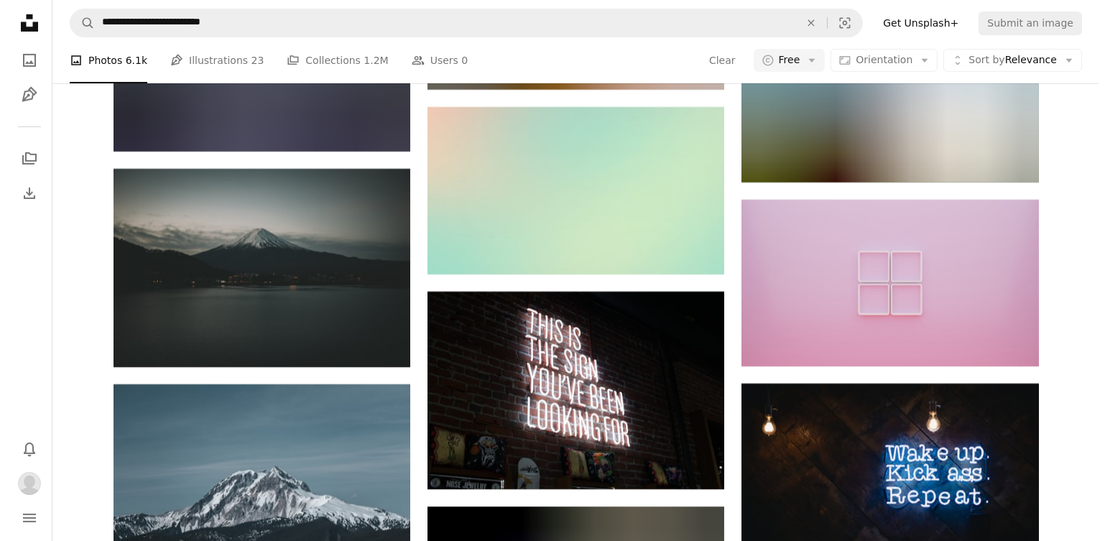
scroll to position [10648, 0]
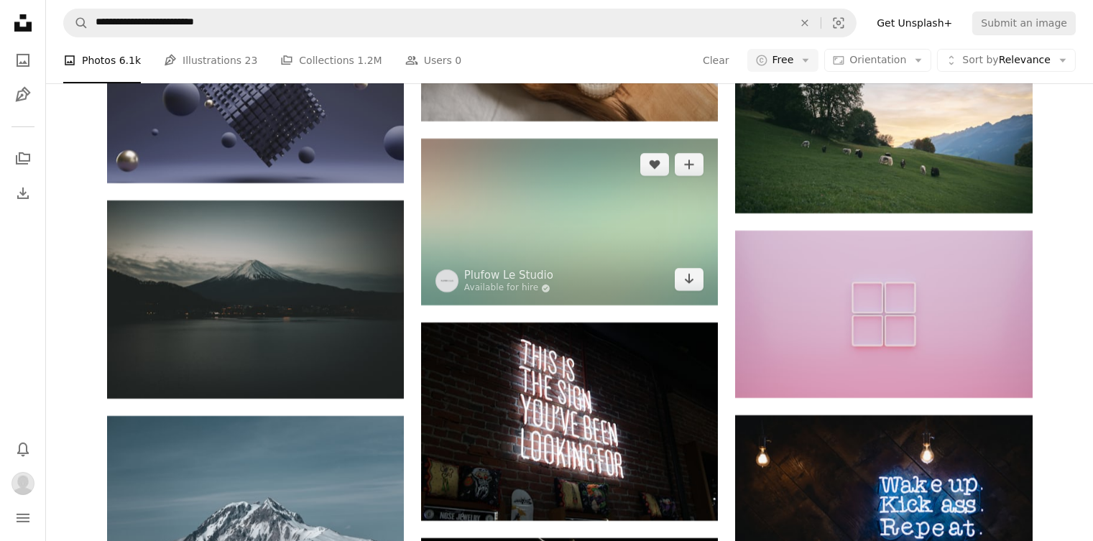
click at [485, 203] on img at bounding box center [569, 222] width 297 height 167
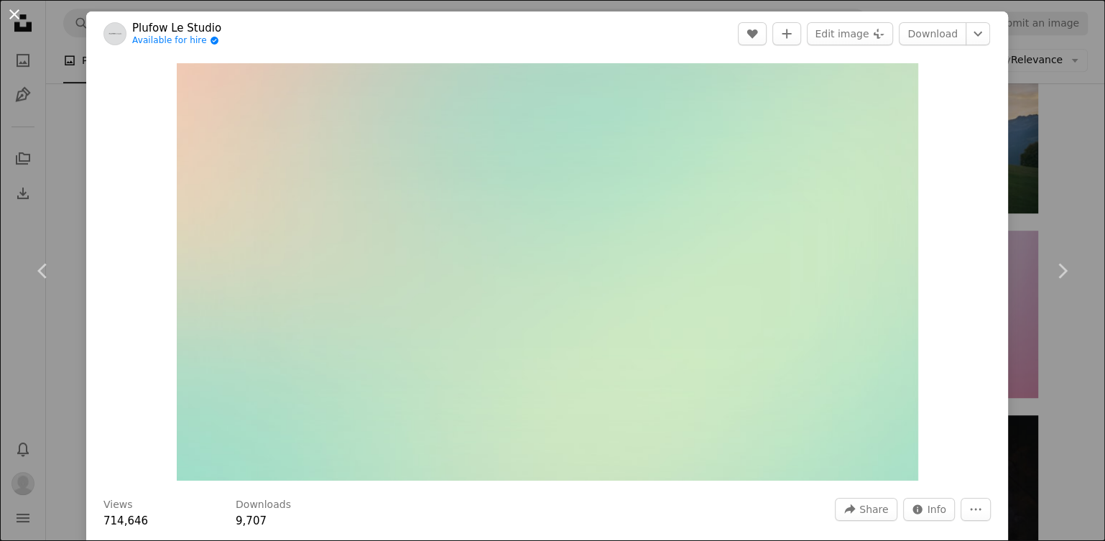
click at [23, 19] on button "An X shape" at bounding box center [14, 14] width 17 height 17
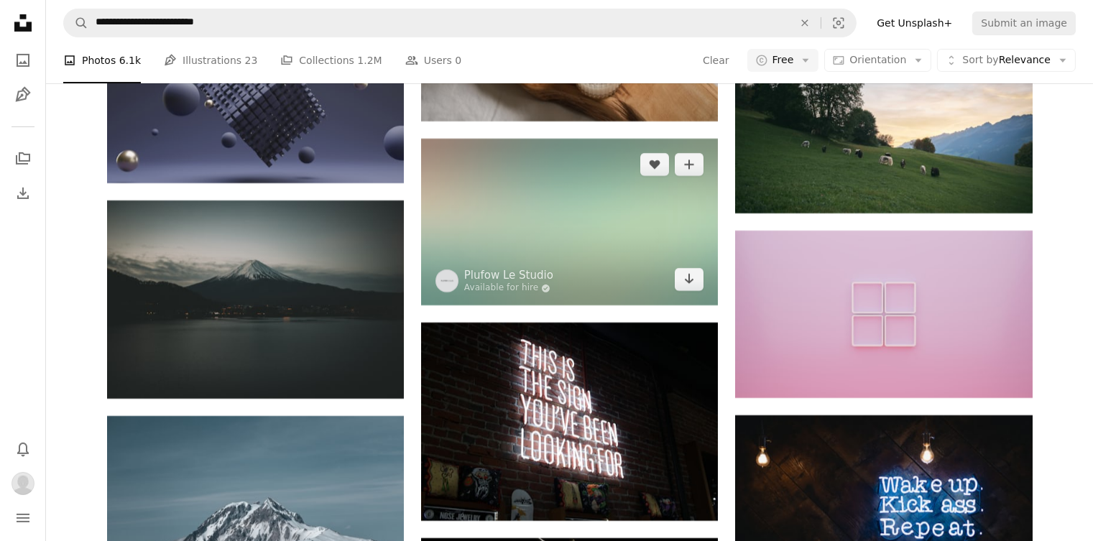
click at [472, 216] on img at bounding box center [569, 222] width 297 height 167
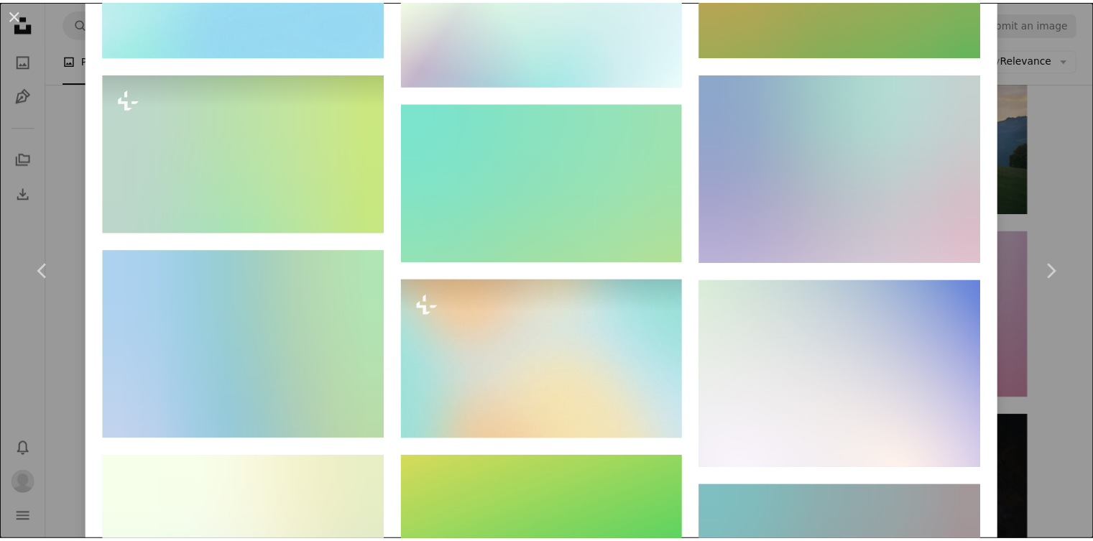
scroll to position [1618, 0]
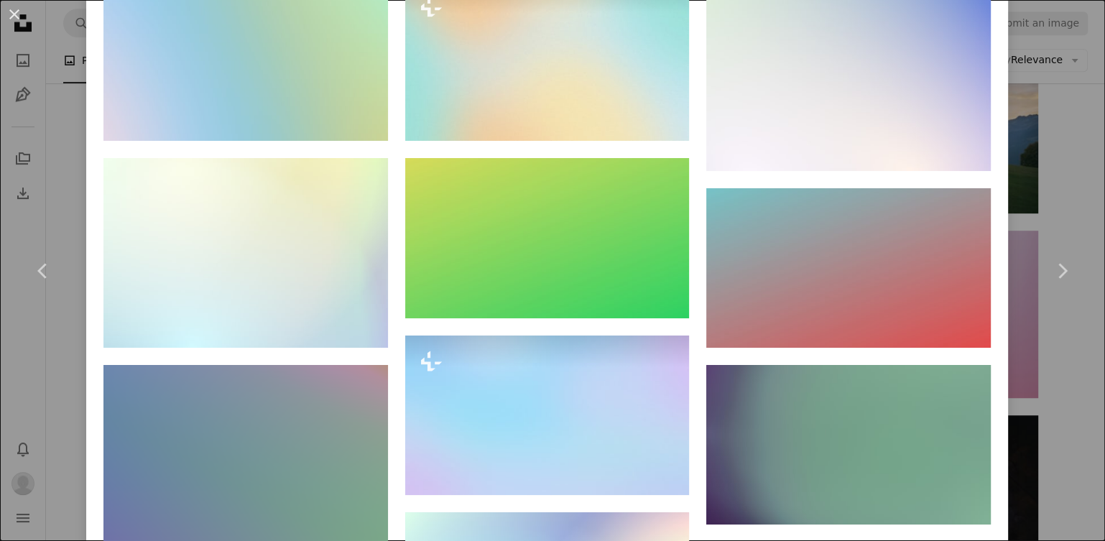
click at [15, 15] on button "An X shape" at bounding box center [14, 14] width 17 height 17
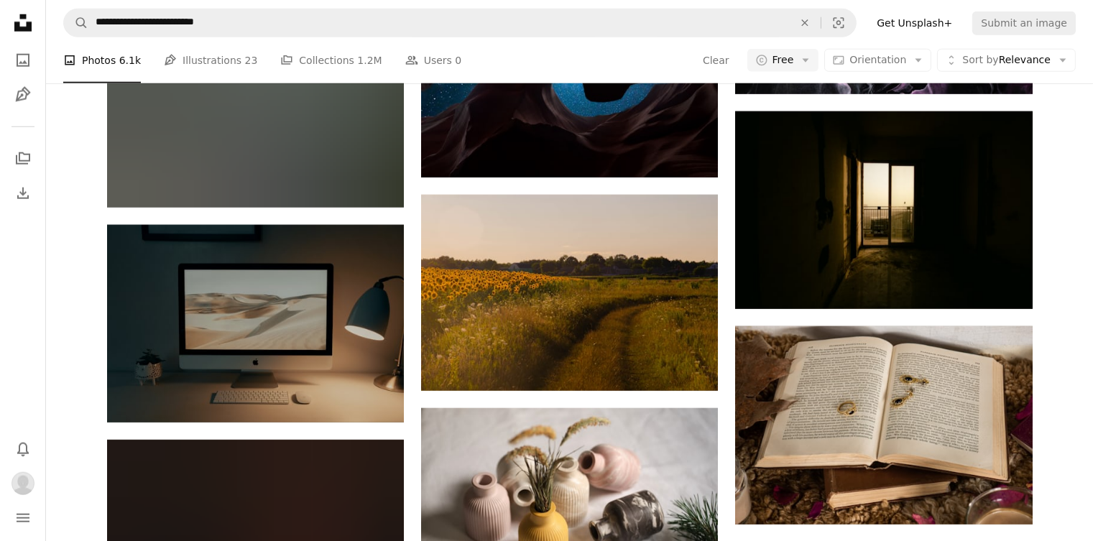
scroll to position [12491, 0]
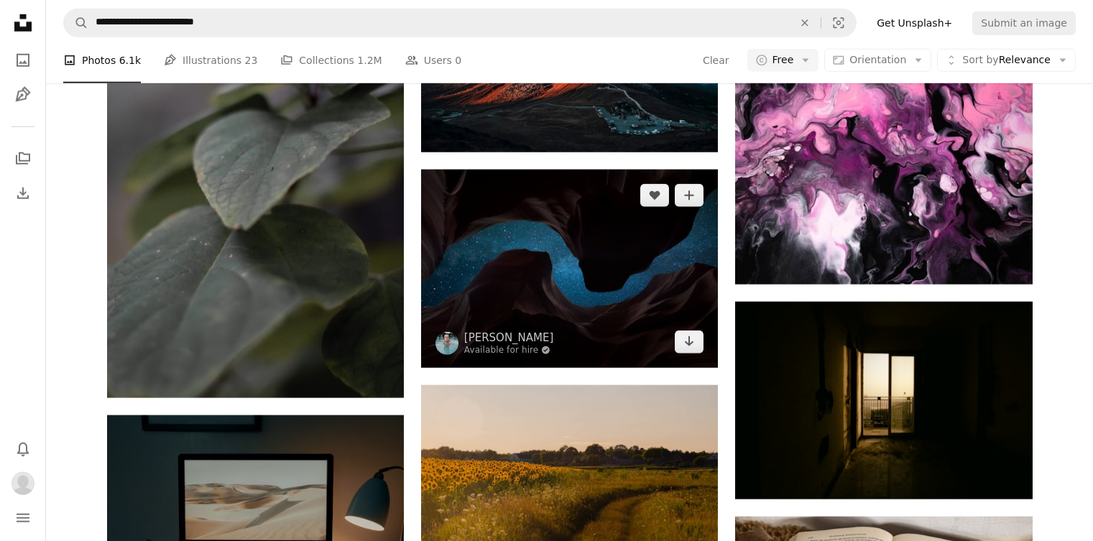
click at [497, 262] on img at bounding box center [569, 269] width 297 height 198
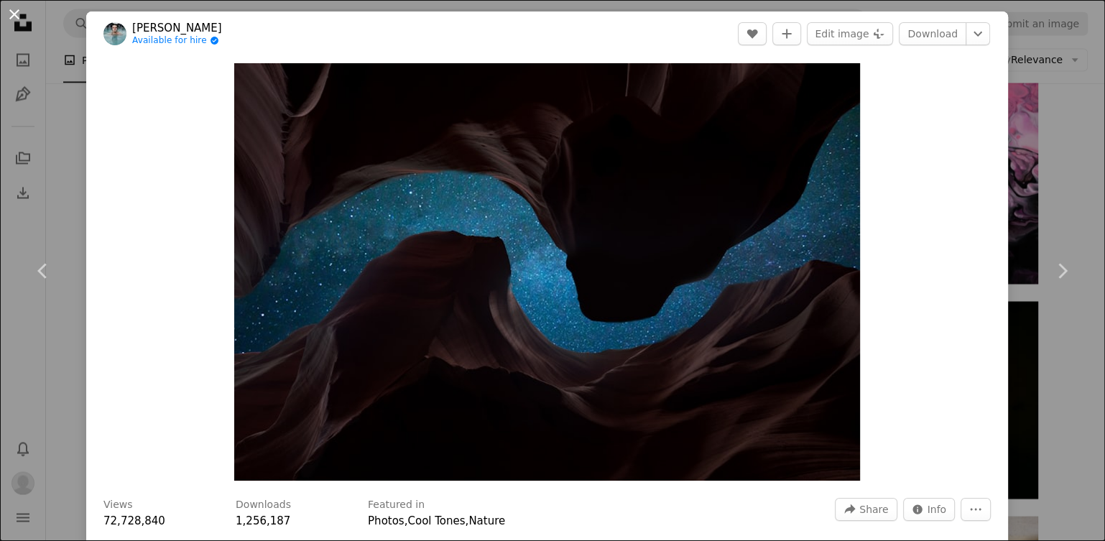
click at [23, 19] on button "An X shape" at bounding box center [14, 14] width 17 height 17
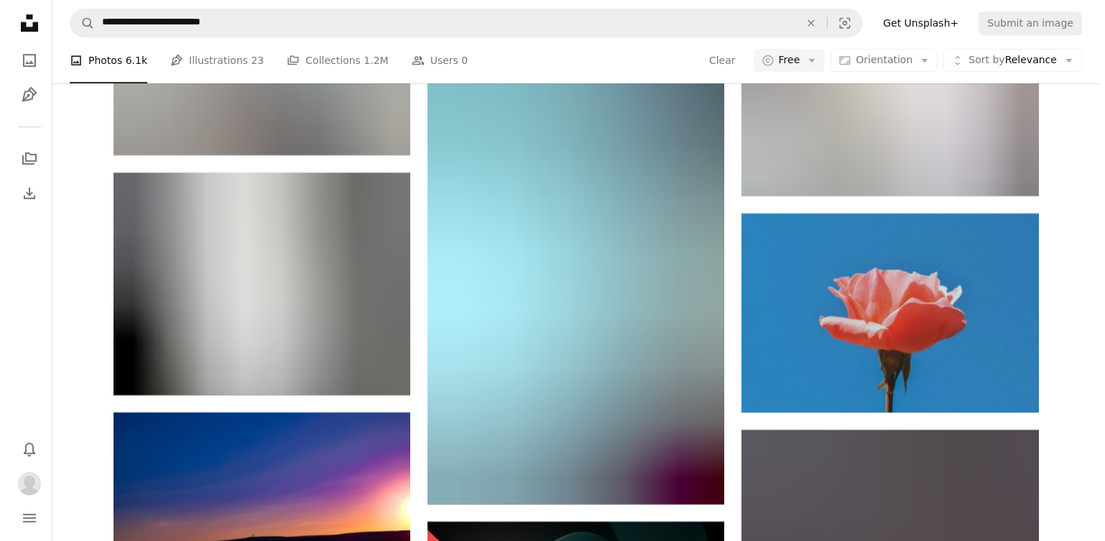
scroll to position [27884, 0]
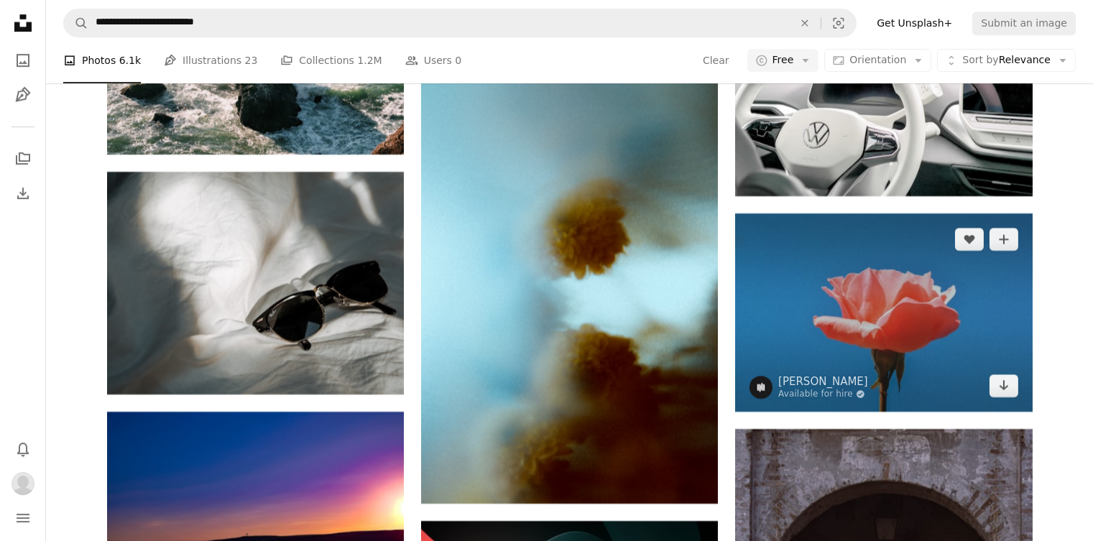
click at [817, 292] on img at bounding box center [883, 312] width 297 height 198
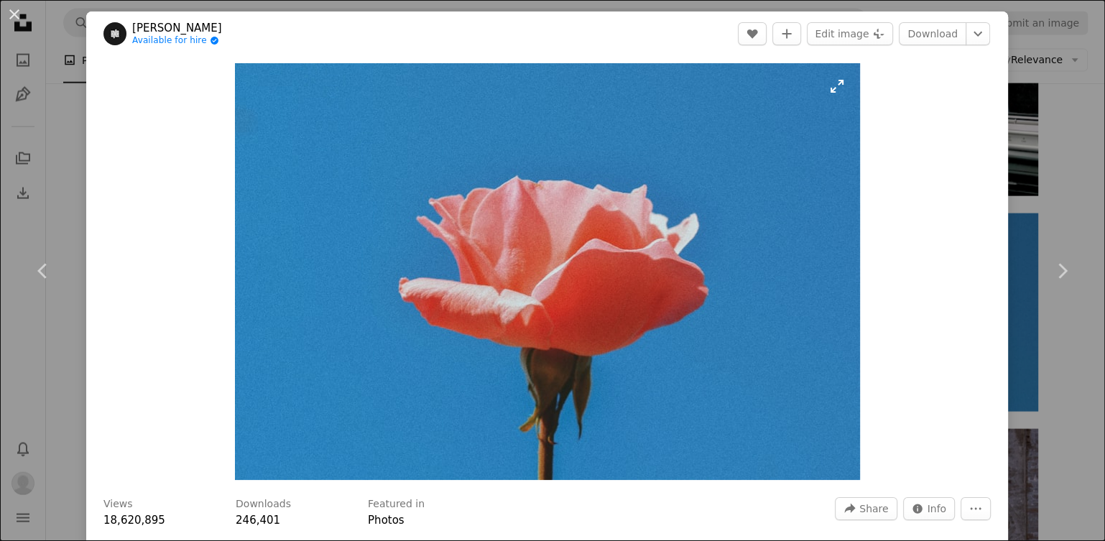
click at [835, 96] on img "Zoom in on this image" at bounding box center [547, 271] width 625 height 417
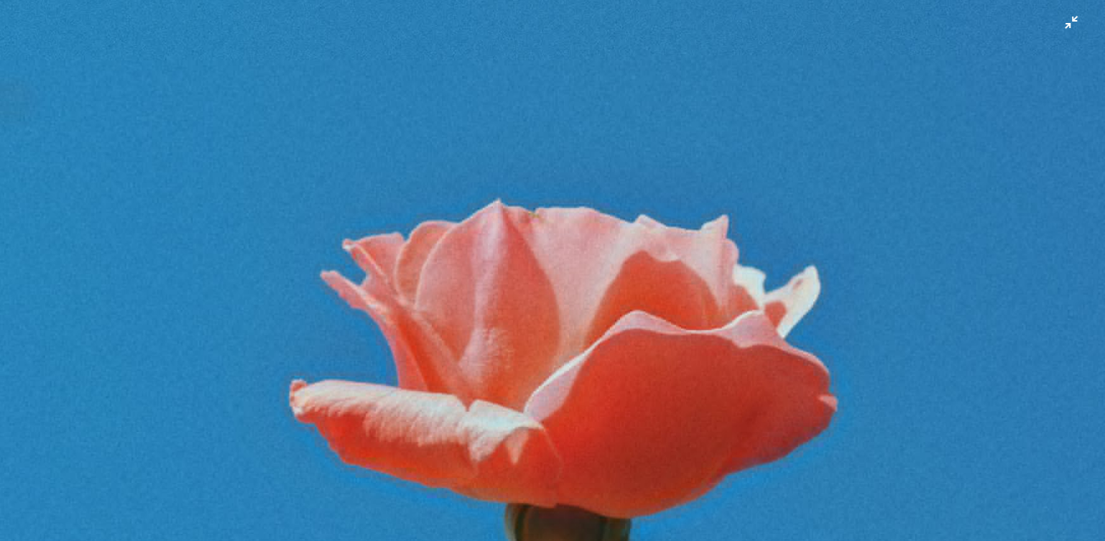
scroll to position [91, 0]
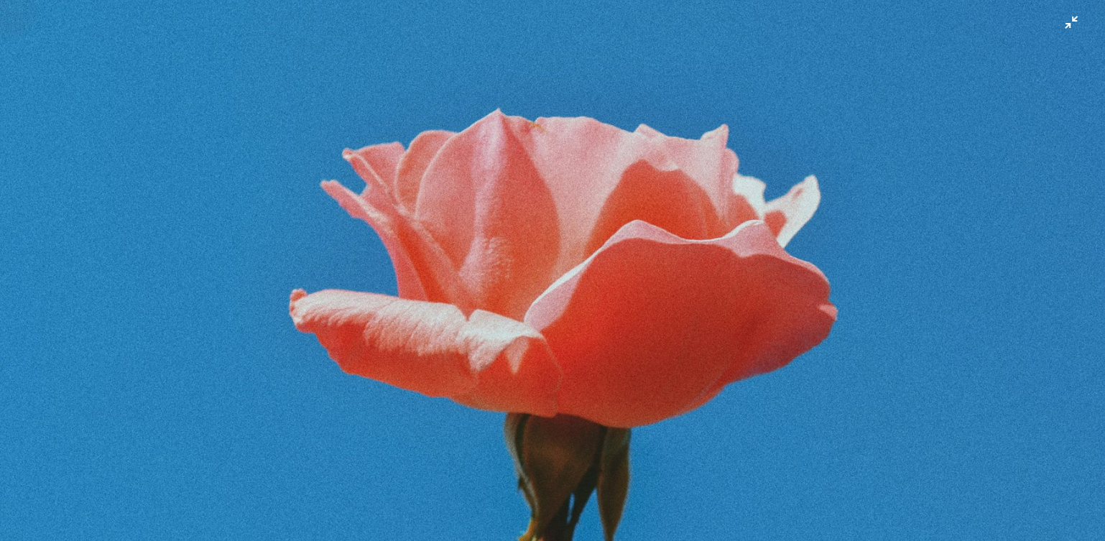
click at [1047, 33] on img "Zoom out on this image" at bounding box center [552, 278] width 1106 height 739
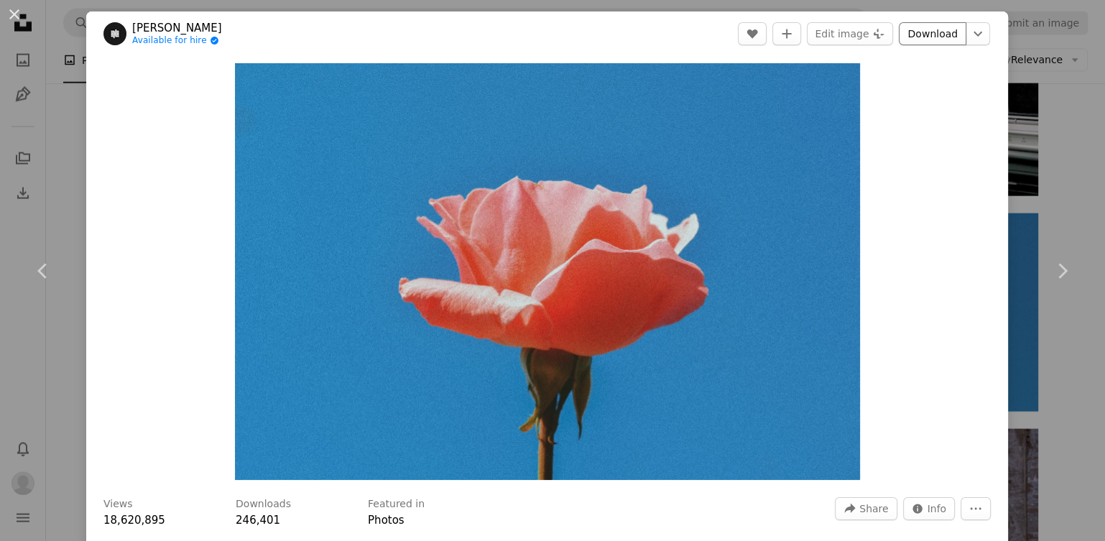
click at [913, 40] on link "Download" at bounding box center [933, 33] width 68 height 23
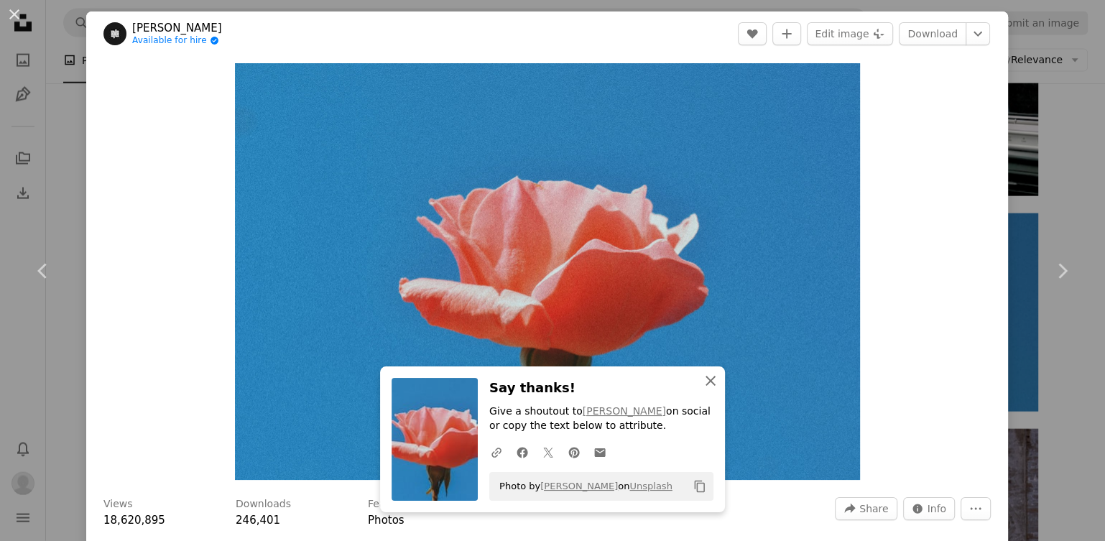
click at [710, 382] on icon "An X shape" at bounding box center [710, 380] width 17 height 17
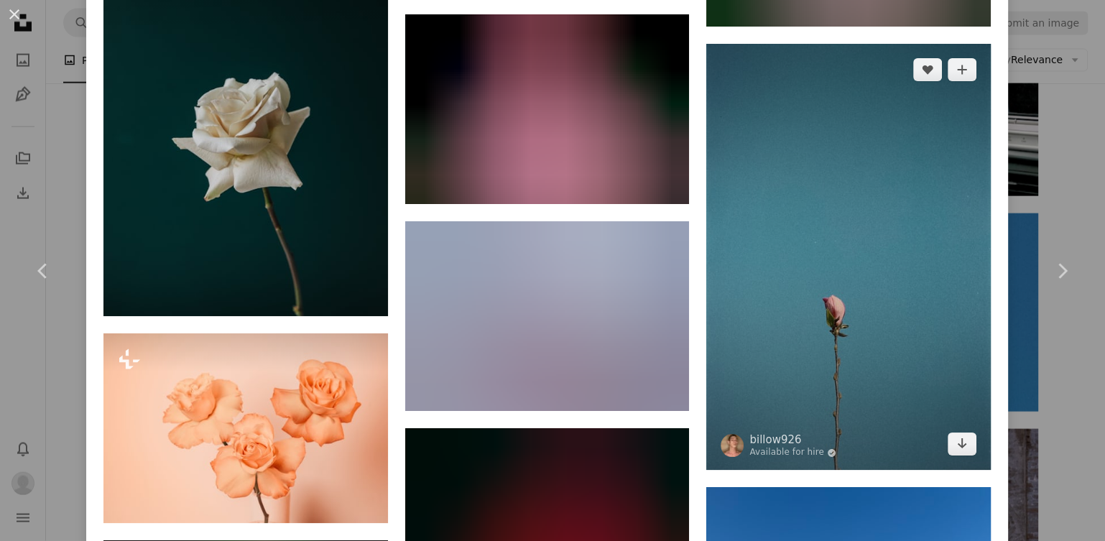
scroll to position [4683, 0]
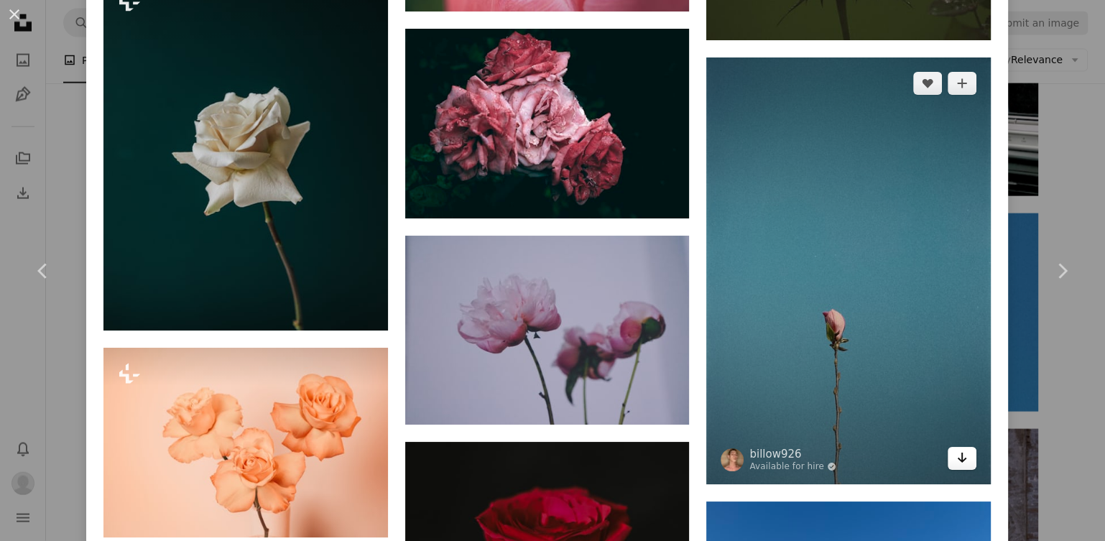
click at [955, 447] on link "Arrow pointing down" at bounding box center [962, 458] width 29 height 23
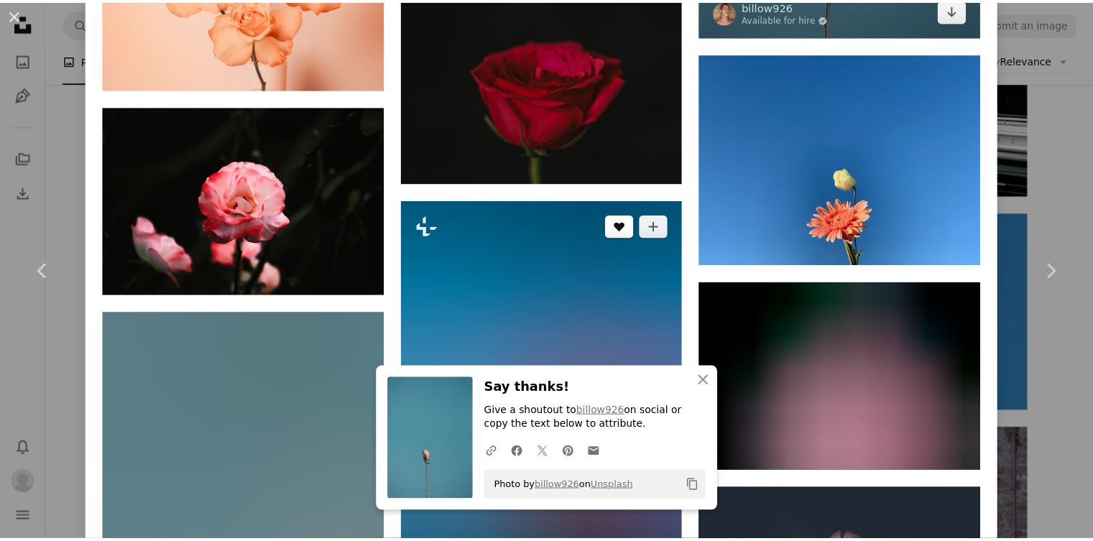
scroll to position [5048, 0]
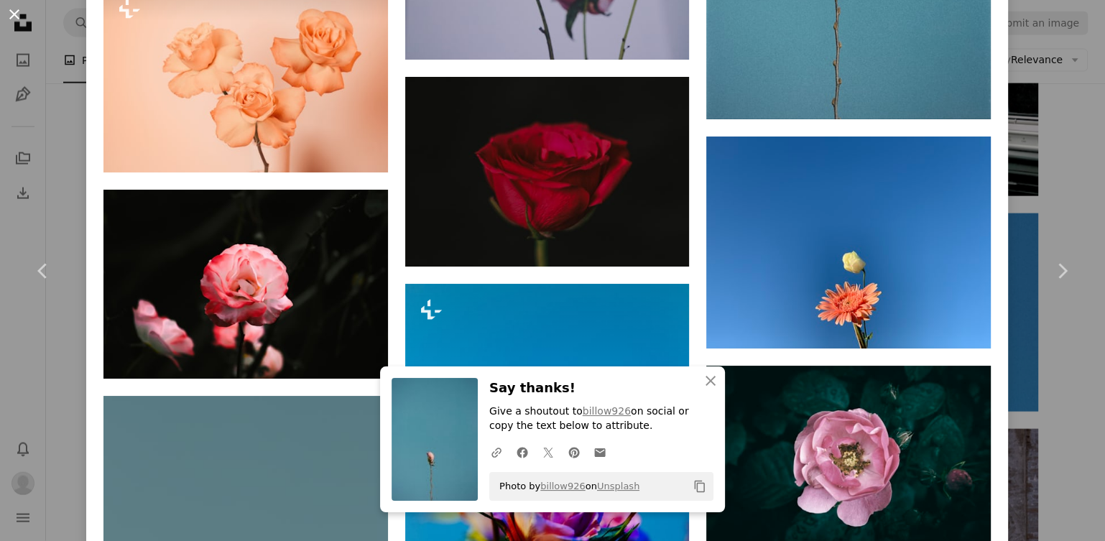
click at [14, 12] on button "An X shape" at bounding box center [14, 14] width 17 height 17
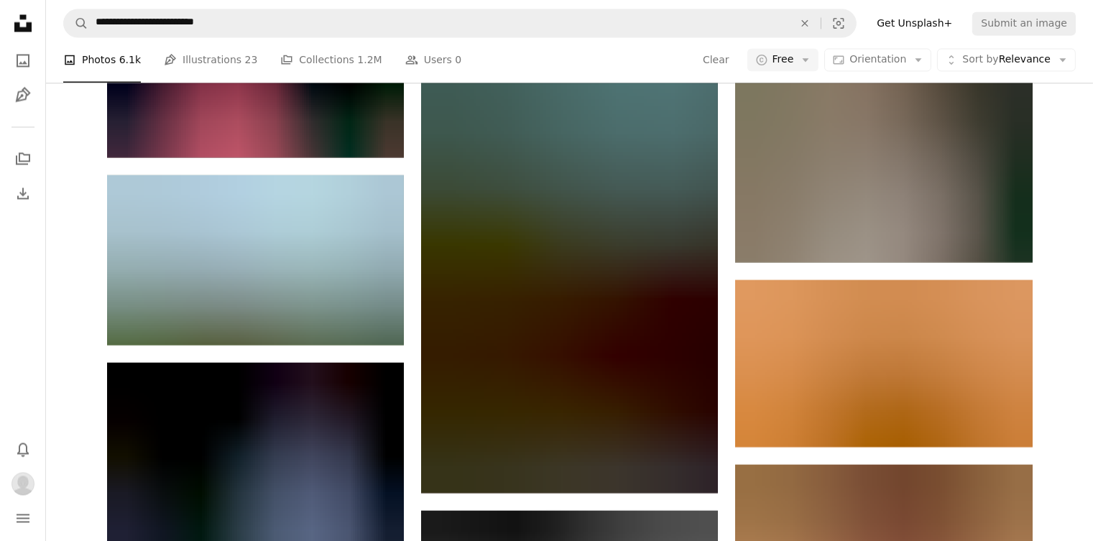
scroll to position [34864, 0]
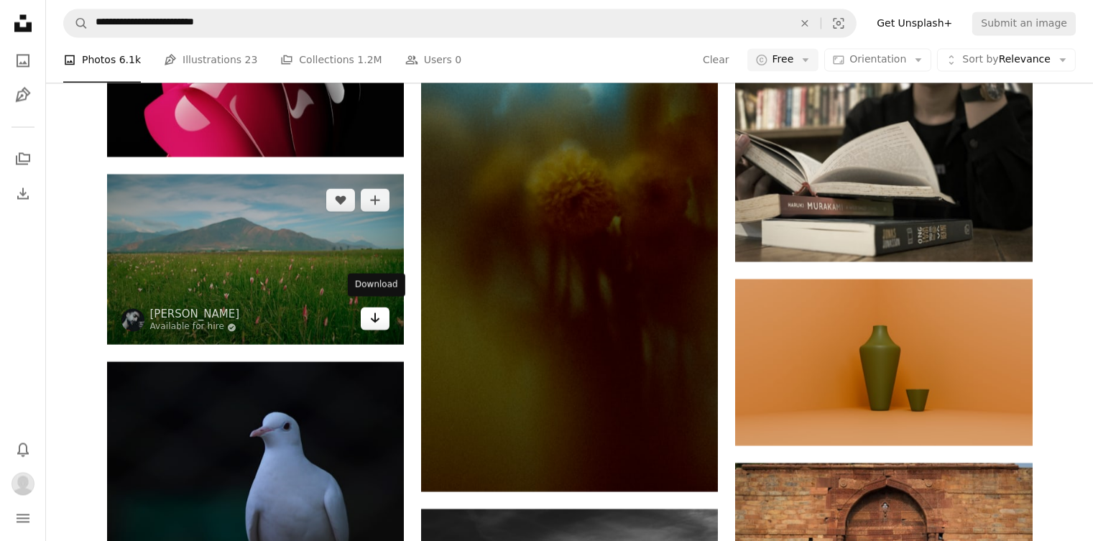
click at [376, 317] on icon "Arrow pointing down" at bounding box center [374, 317] width 11 height 17
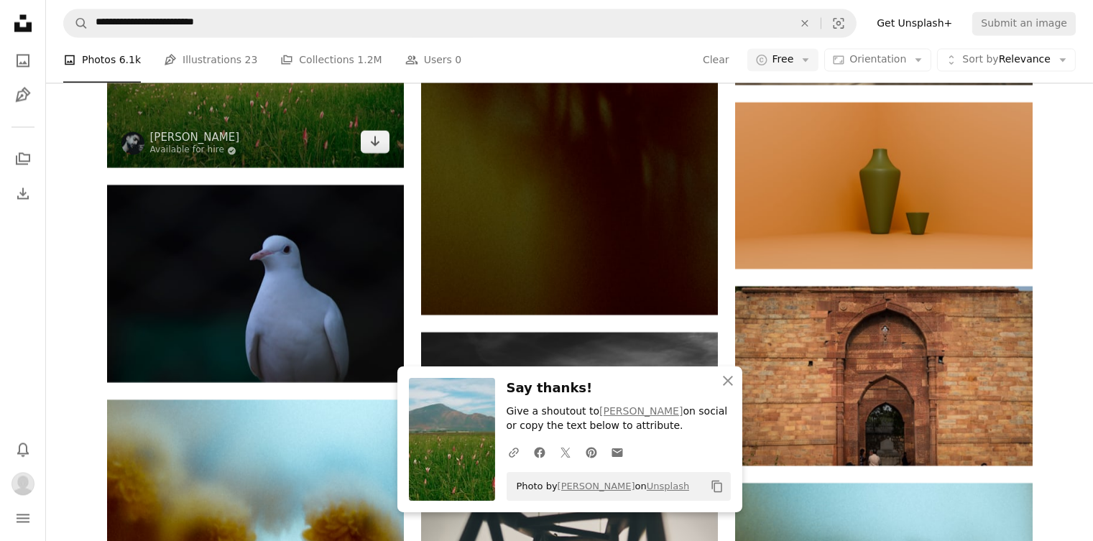
scroll to position [35223, 0]
